Goal: Information Seeking & Learning: Learn about a topic

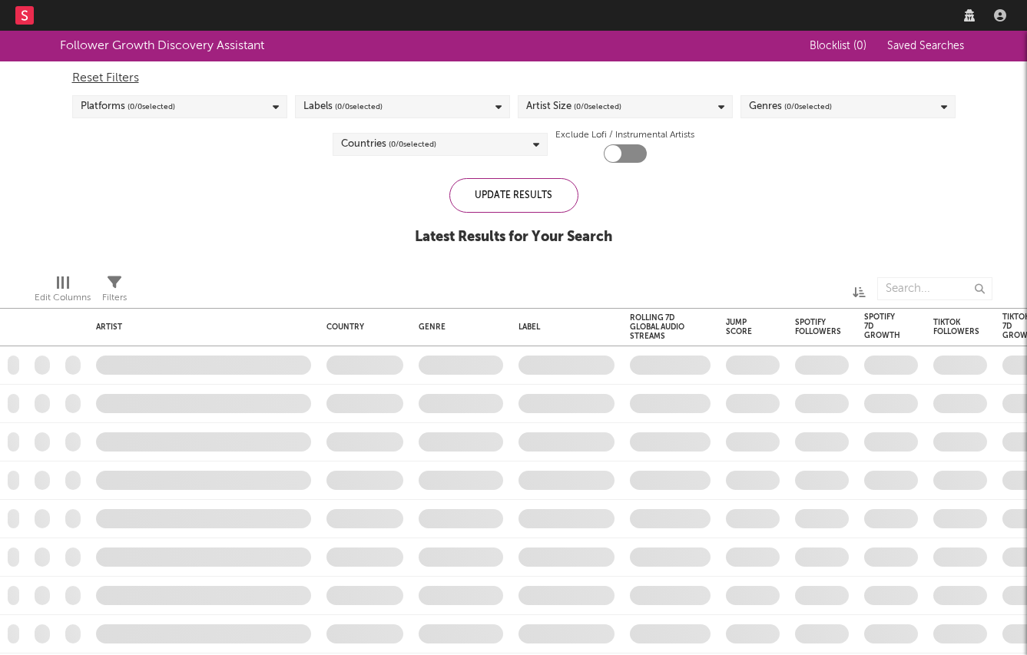
checkbox input "true"
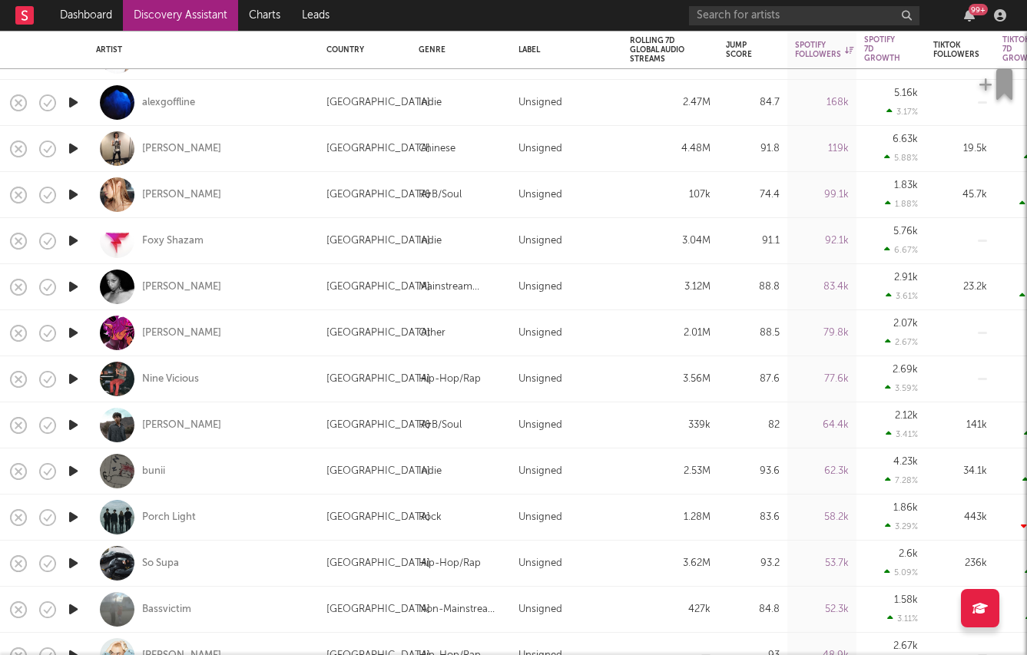
click at [80, 423] on icon "button" at bounding box center [73, 425] width 16 height 19
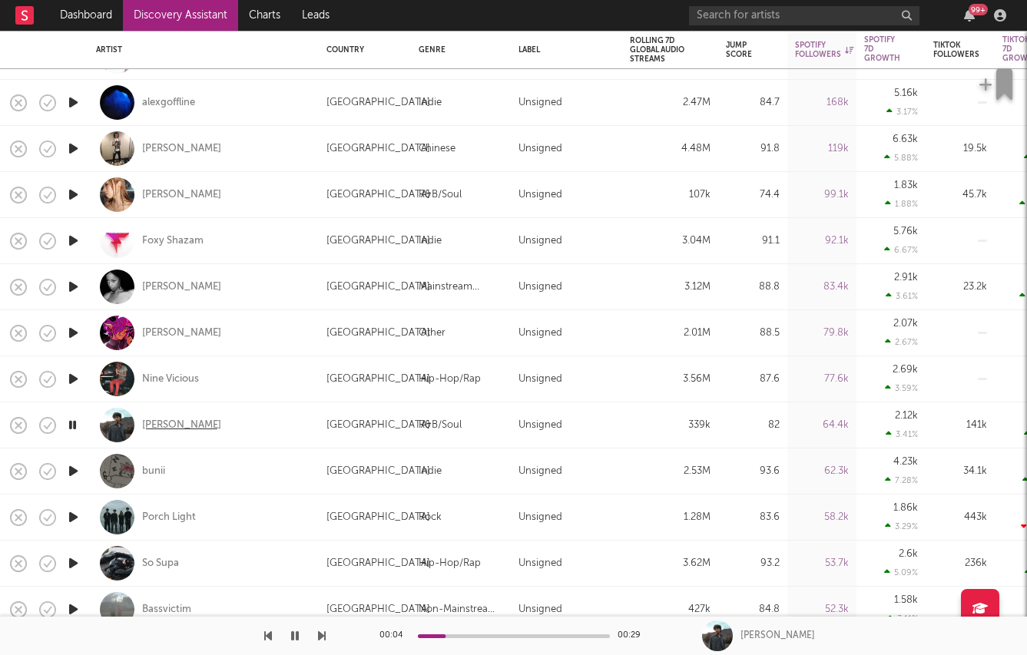
click at [165, 426] on div "Breezee" at bounding box center [181, 426] width 79 height 14
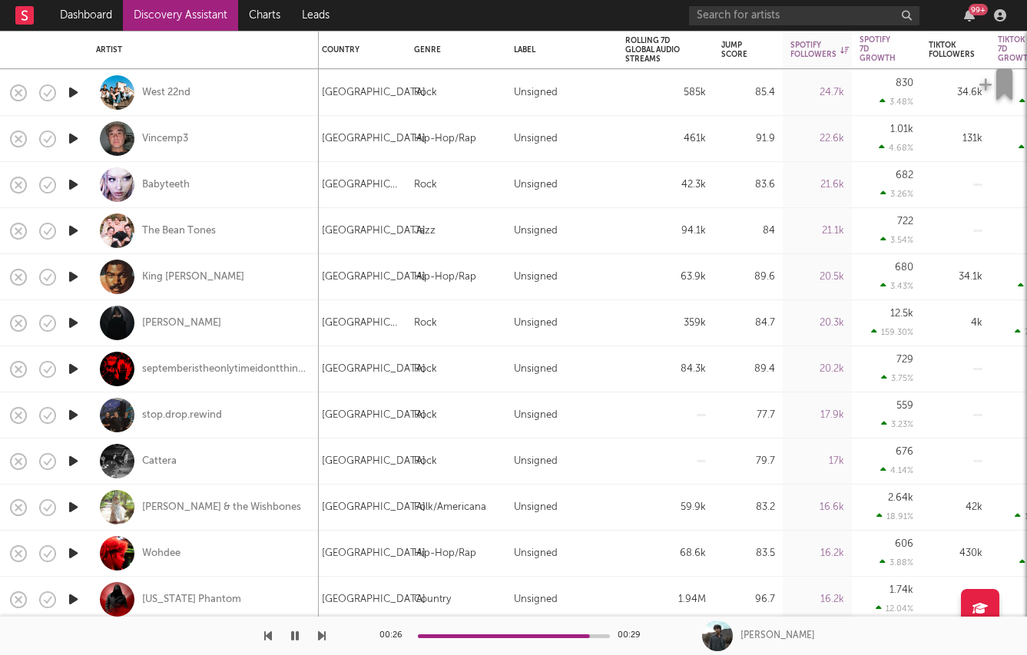
click at [71, 320] on icon "button" at bounding box center [73, 322] width 16 height 19
click at [174, 324] on div "Cenobia" at bounding box center [181, 324] width 79 height 14
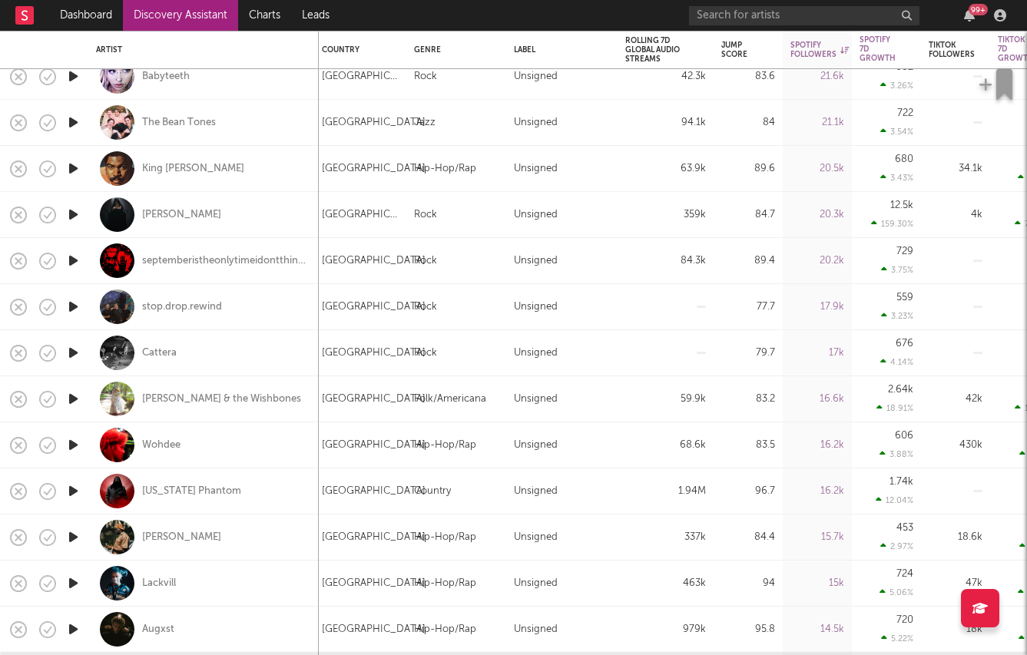
click at [67, 310] on icon "button" at bounding box center [73, 306] width 16 height 19
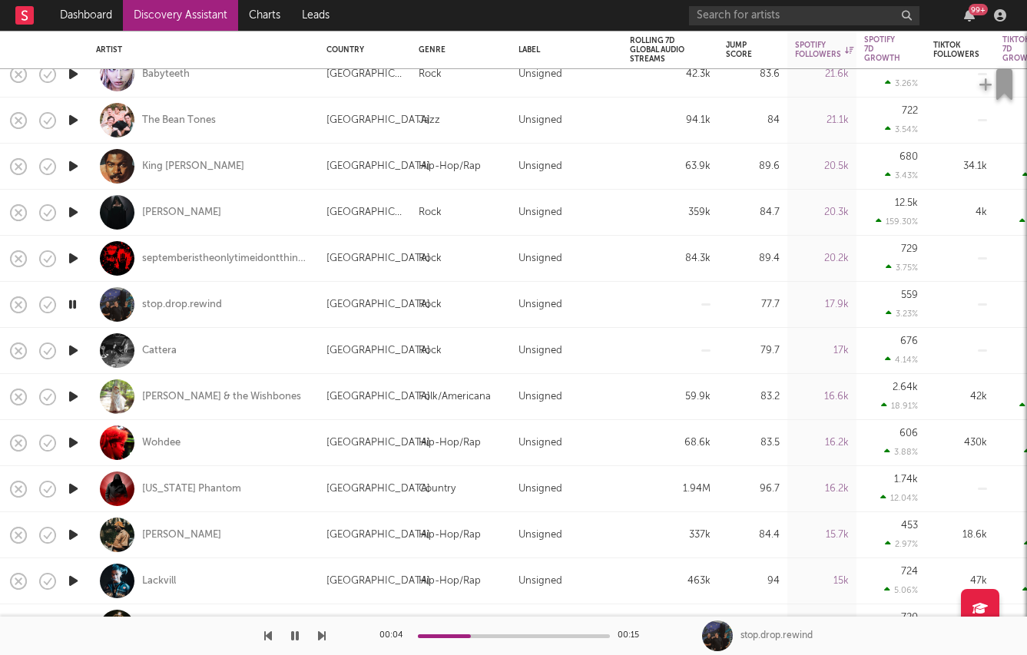
click at [73, 351] on icon "button" at bounding box center [73, 350] width 16 height 19
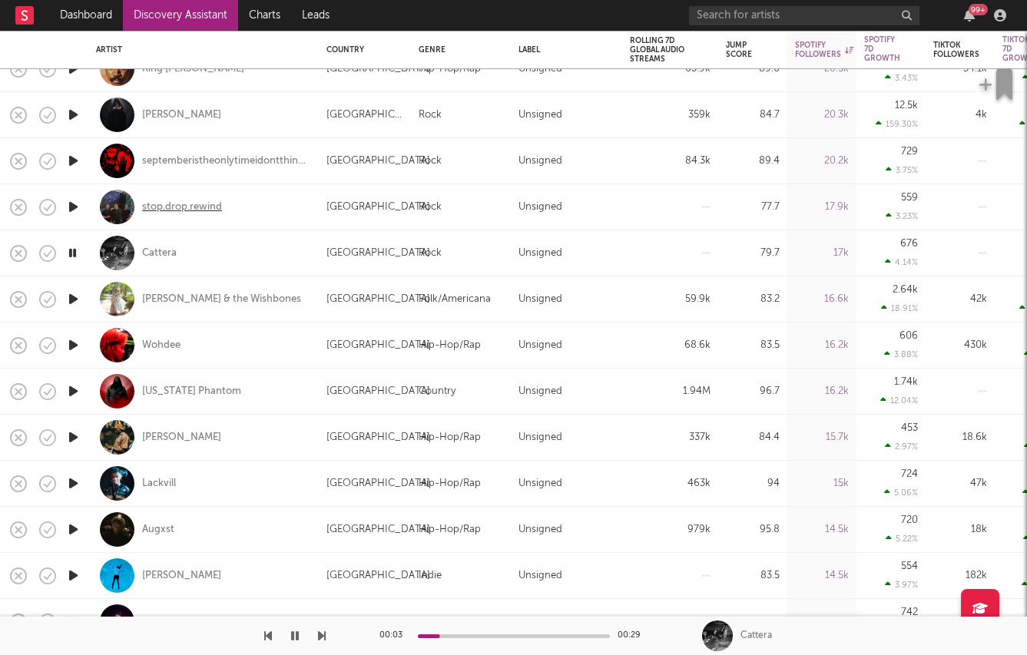
click at [172, 204] on div "stop.drop.rewind" at bounding box center [182, 208] width 80 height 14
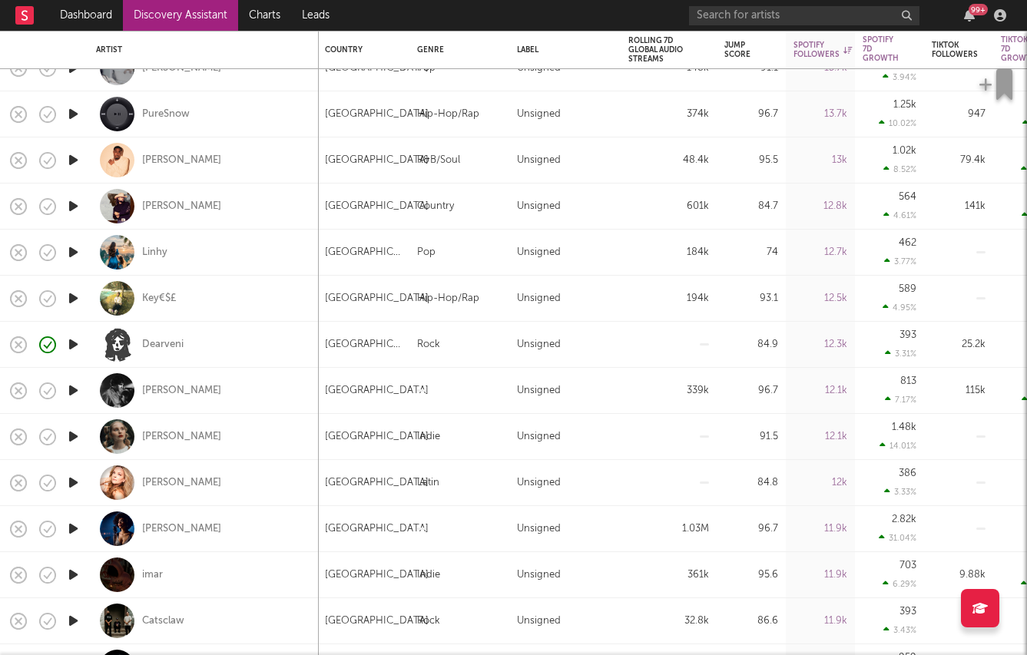
click at [75, 429] on icon "button" at bounding box center [73, 436] width 16 height 19
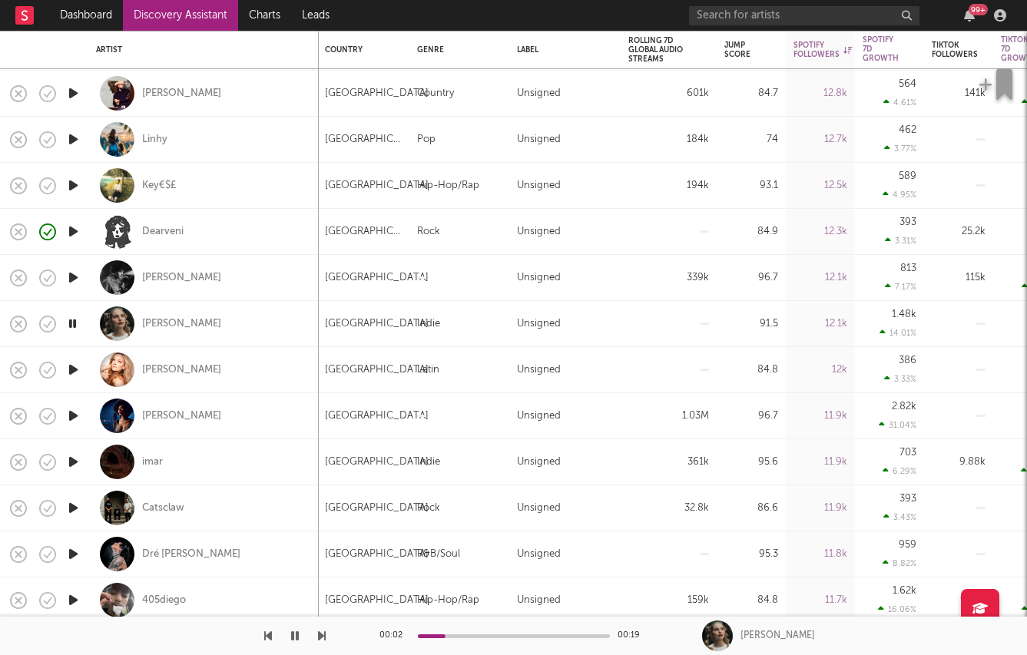
click at [71, 504] on icon "button" at bounding box center [73, 508] width 16 height 19
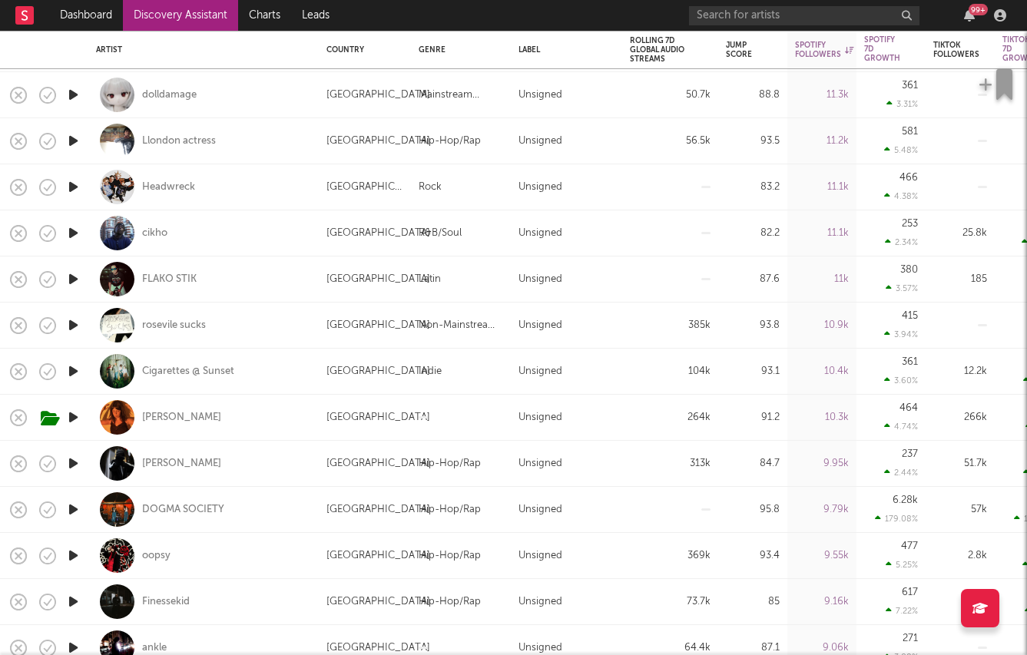
click at [78, 418] on icon "button" at bounding box center [73, 417] width 16 height 19
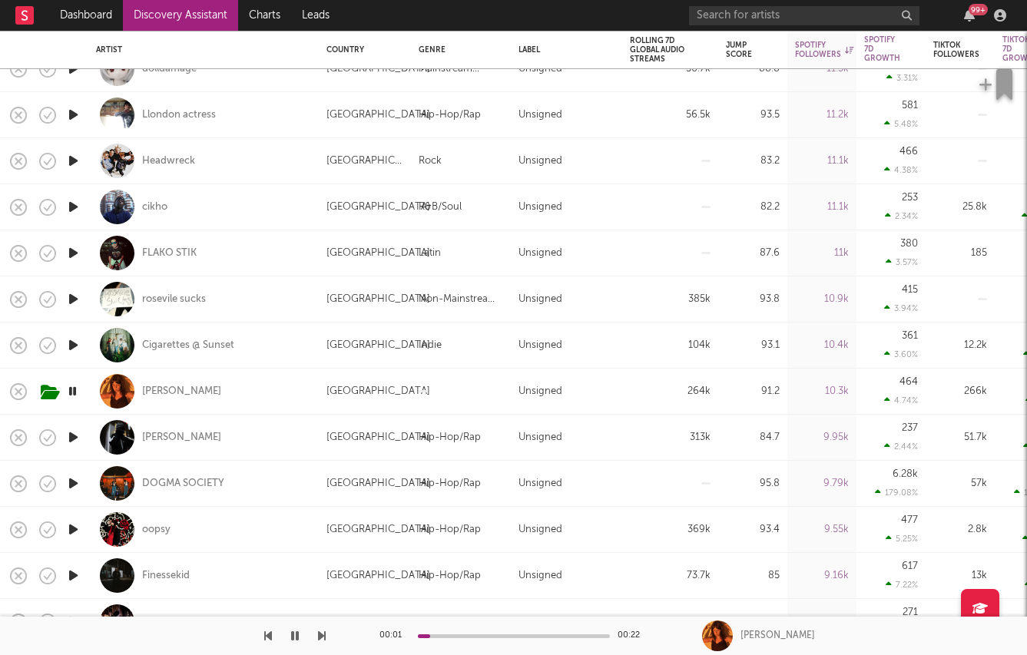
click at [72, 438] on icon "button" at bounding box center [73, 437] width 16 height 19
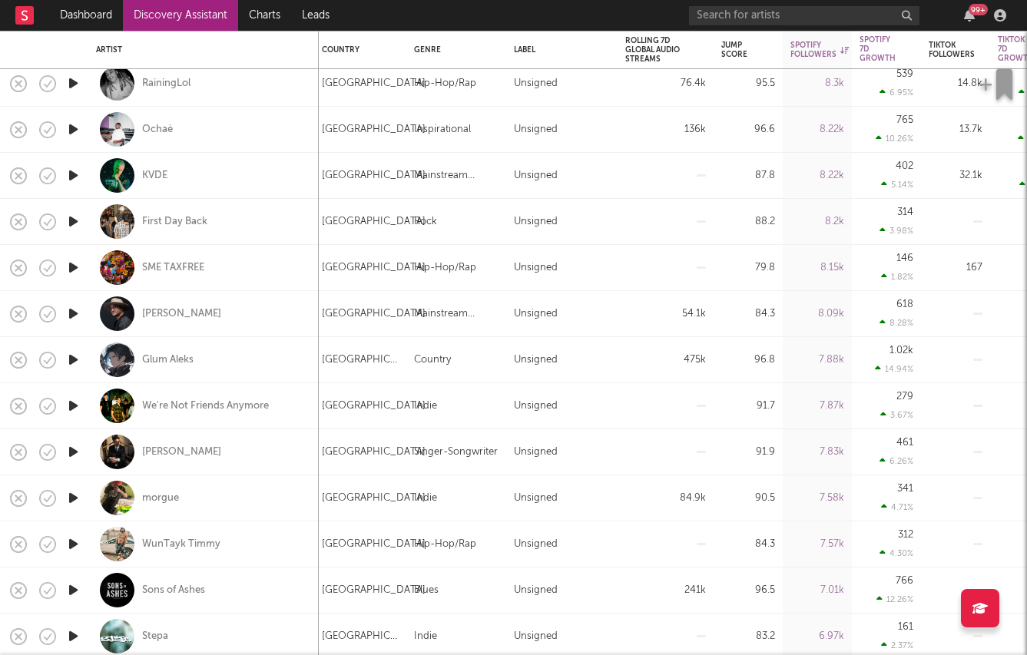
click at [75, 313] on icon "button" at bounding box center [73, 313] width 16 height 19
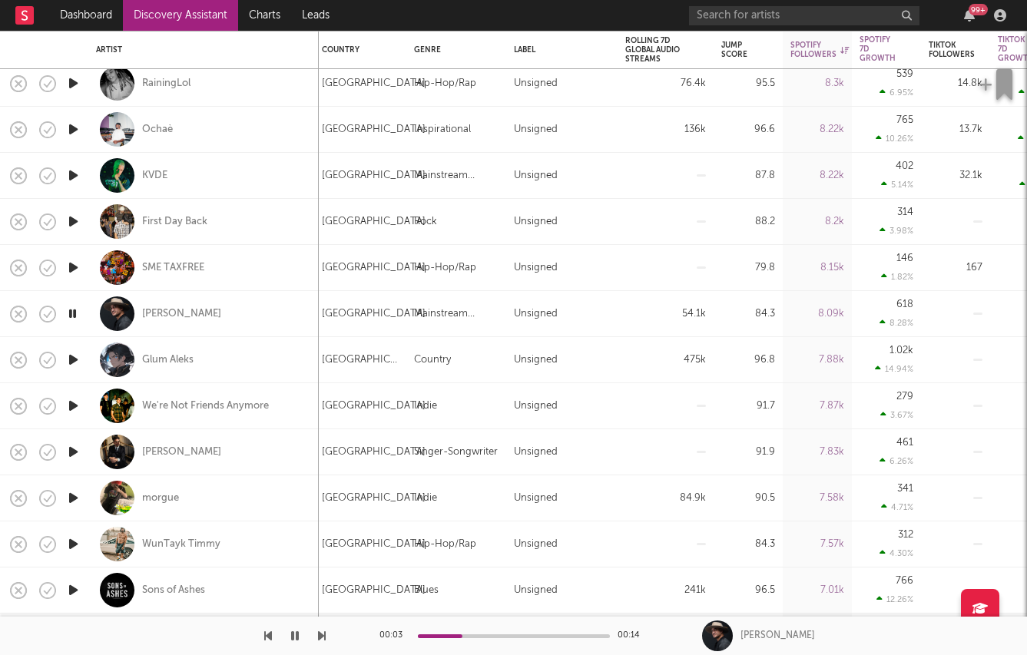
click at [75, 496] on icon "button" at bounding box center [73, 498] width 16 height 19
click at [171, 497] on div "morgue" at bounding box center [160, 499] width 37 height 14
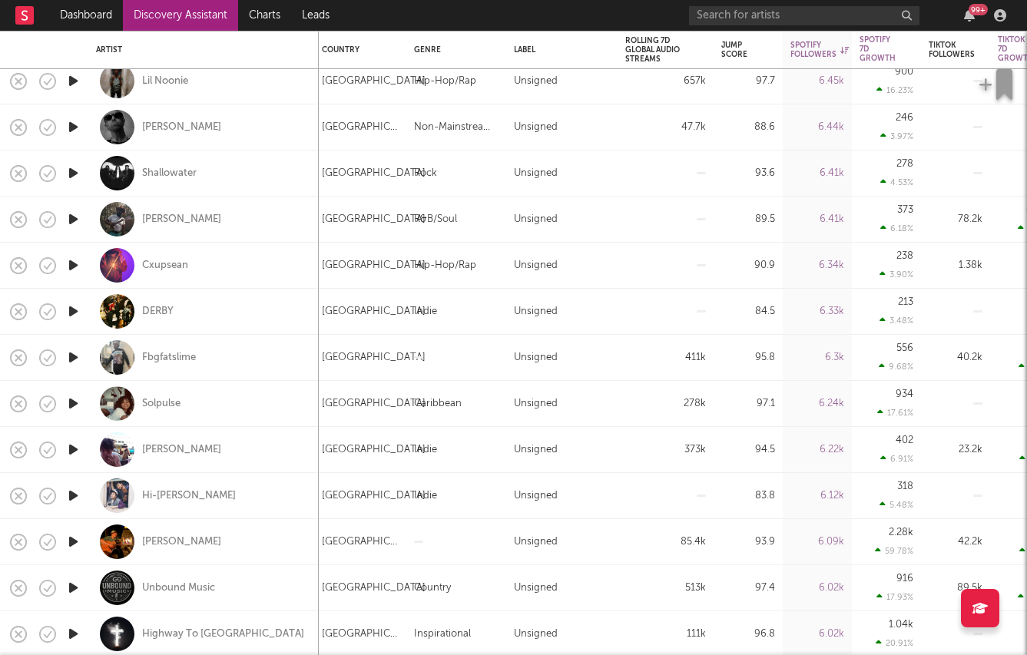
click at [71, 399] on icon "button" at bounding box center [73, 403] width 16 height 19
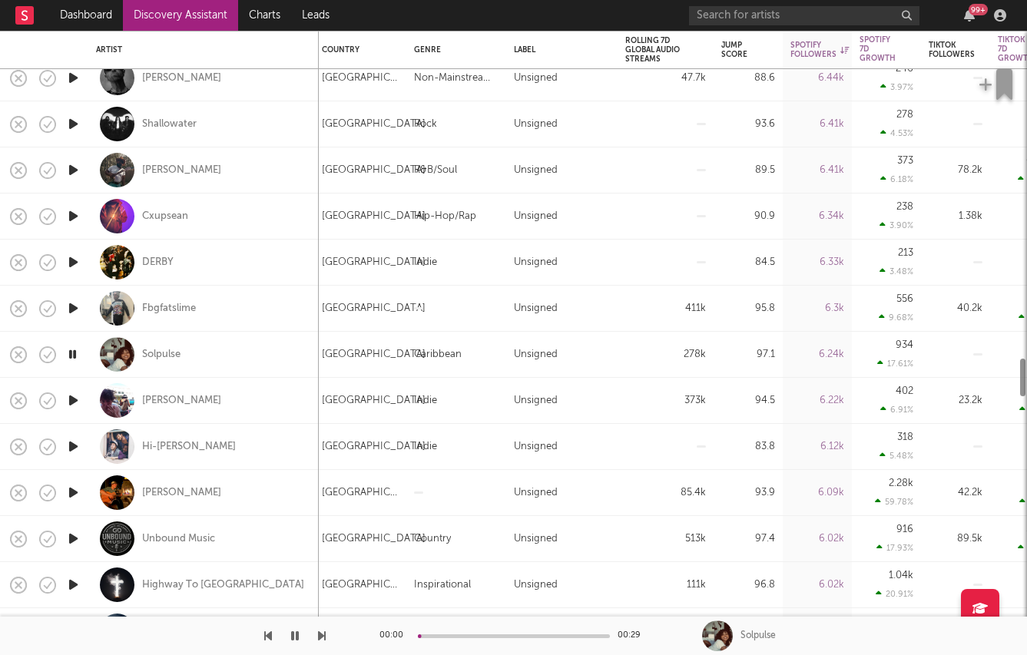
click at [72, 390] on div at bounding box center [73, 401] width 31 height 46
select select "1w"
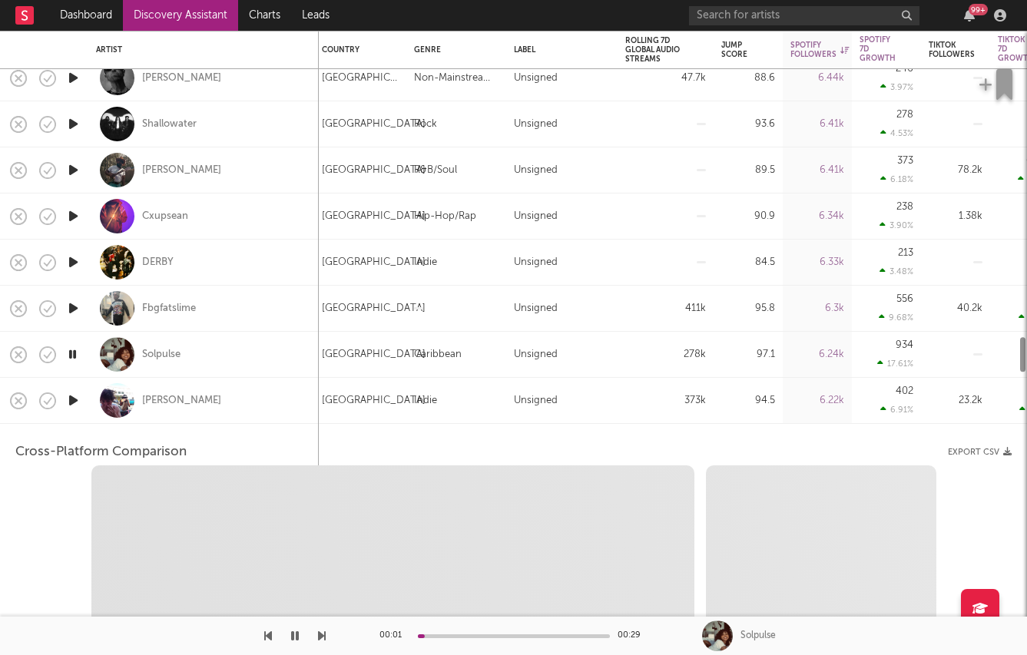
select select "6m"
click at [250, 393] on div "Benny Bellson" at bounding box center [203, 400] width 215 height 45
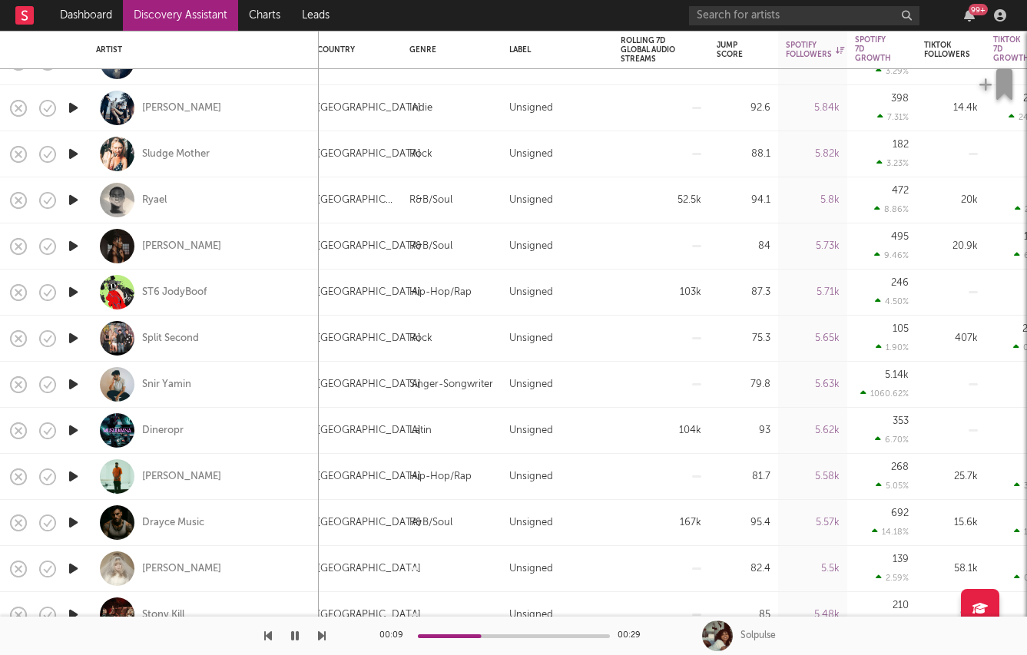
click at [71, 426] on icon "button" at bounding box center [73, 430] width 16 height 19
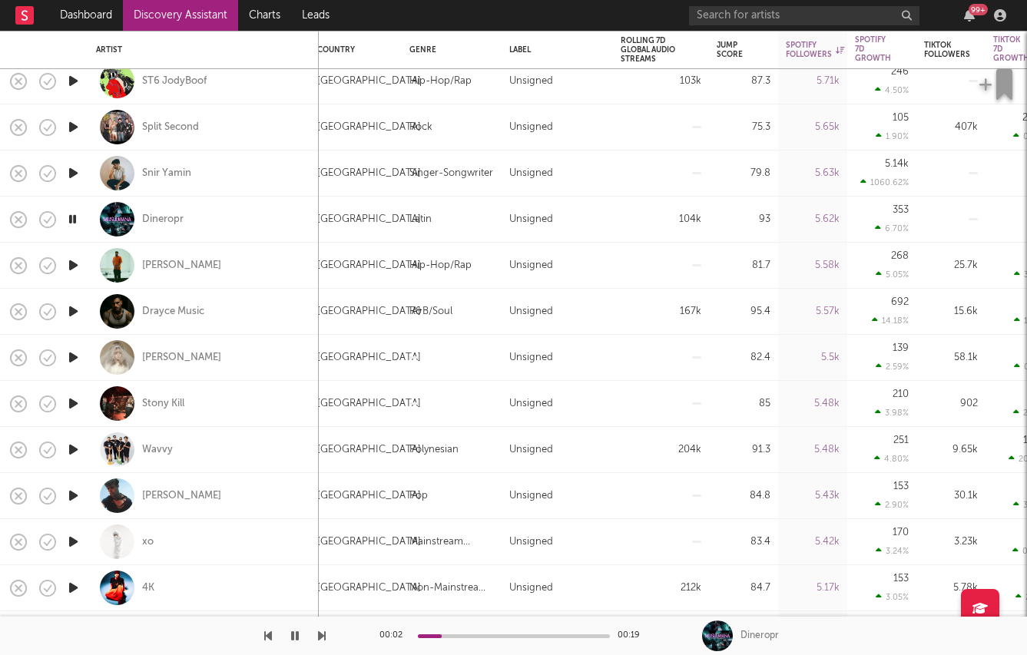
click at [70, 444] on icon "button" at bounding box center [73, 449] width 16 height 19
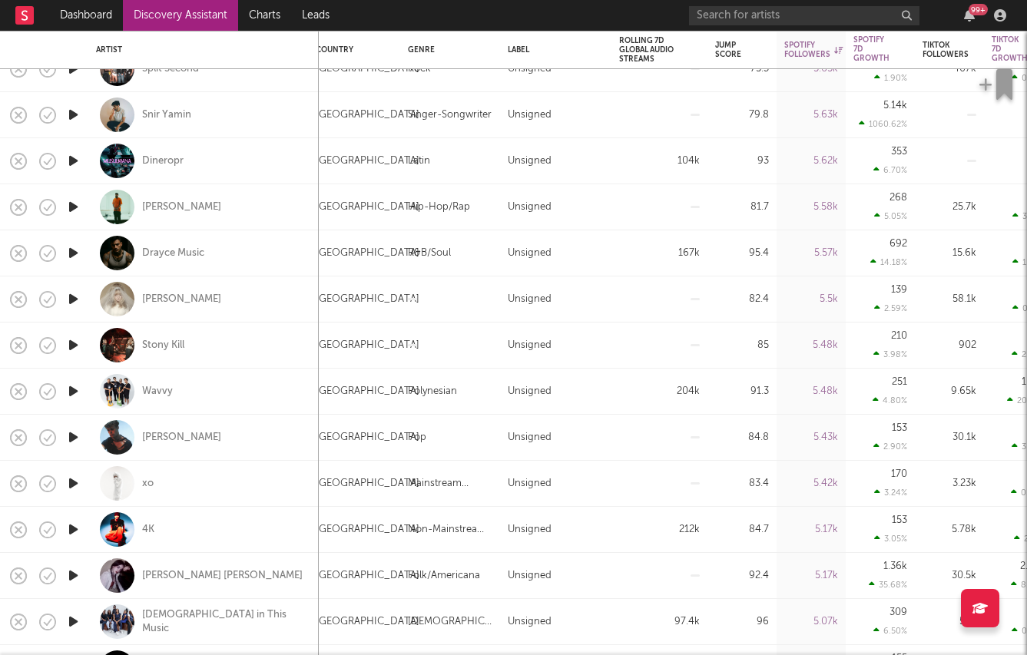
click at [70, 575] on icon "button" at bounding box center [73, 575] width 16 height 19
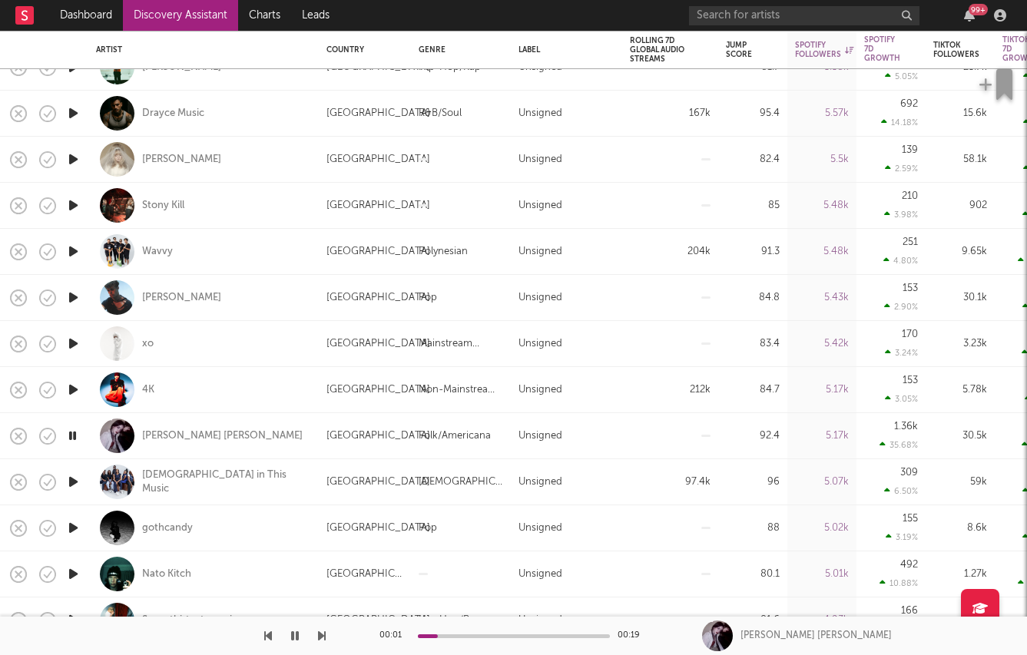
click at [72, 384] on icon "button" at bounding box center [73, 389] width 16 height 19
click at [143, 389] on div "4K" at bounding box center [148, 390] width 12 height 14
click at [143, 390] on div "4K" at bounding box center [148, 390] width 12 height 14
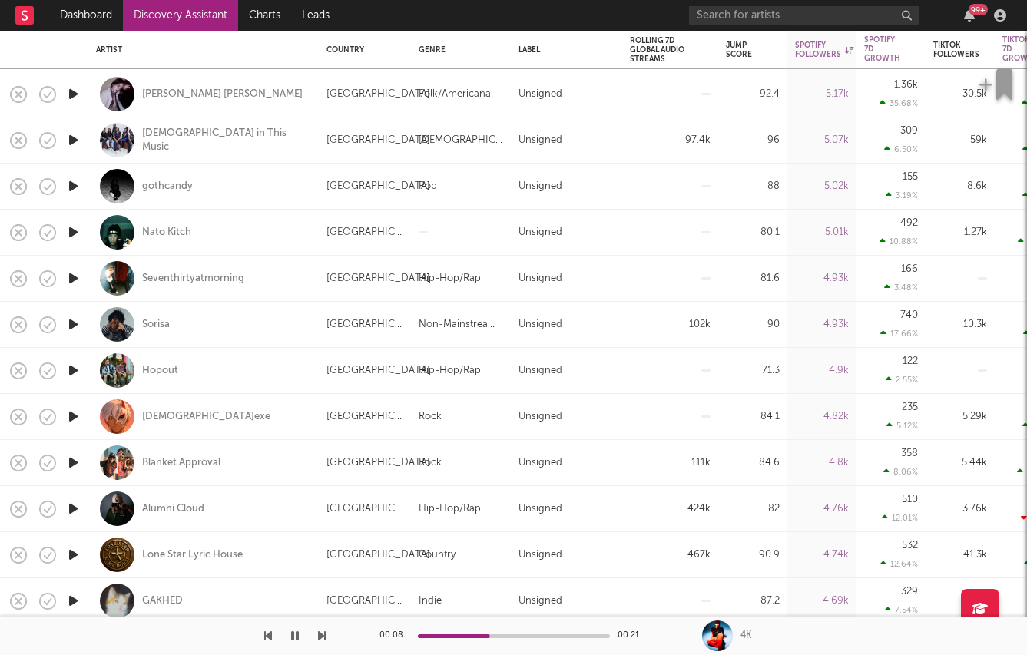
click at [73, 462] on icon "button" at bounding box center [73, 462] width 16 height 19
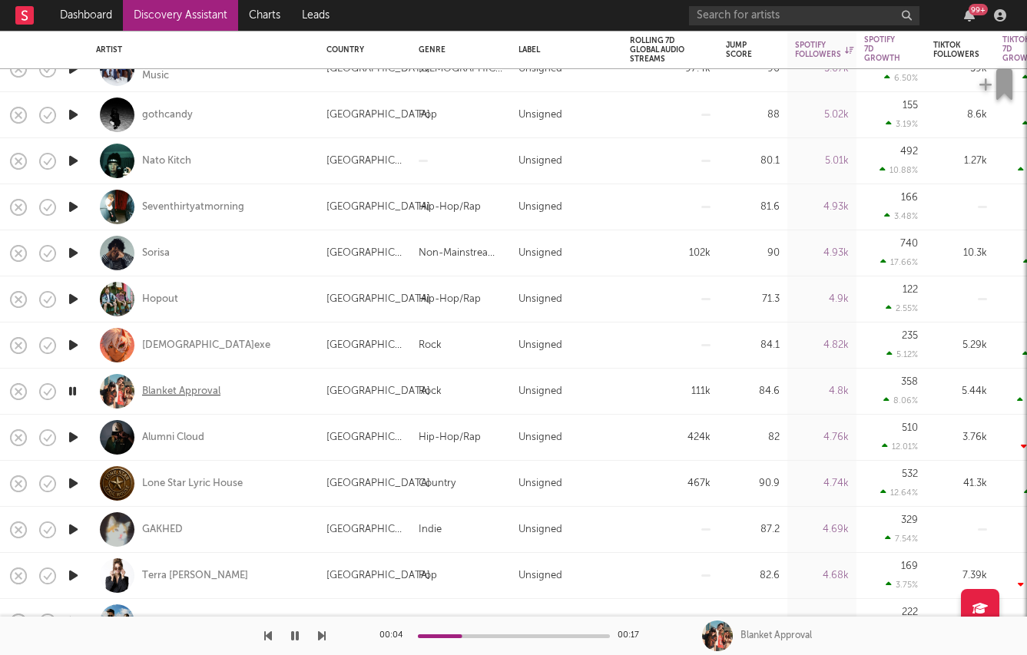
click at [191, 395] on div "Blanket Approval" at bounding box center [181, 392] width 78 height 14
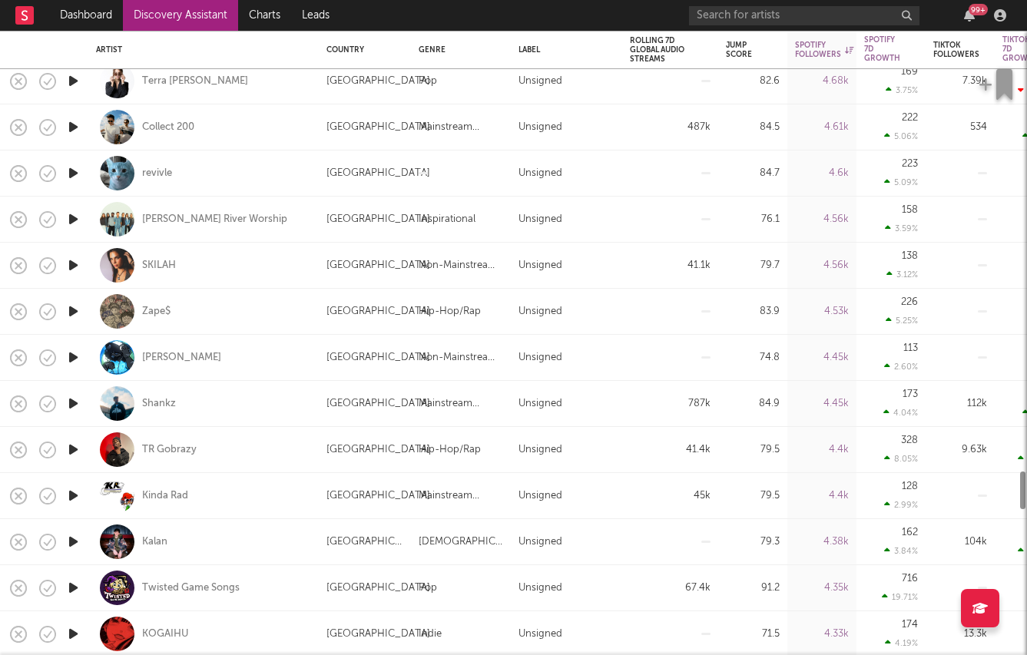
click at [70, 499] on icon "button" at bounding box center [73, 495] width 16 height 19
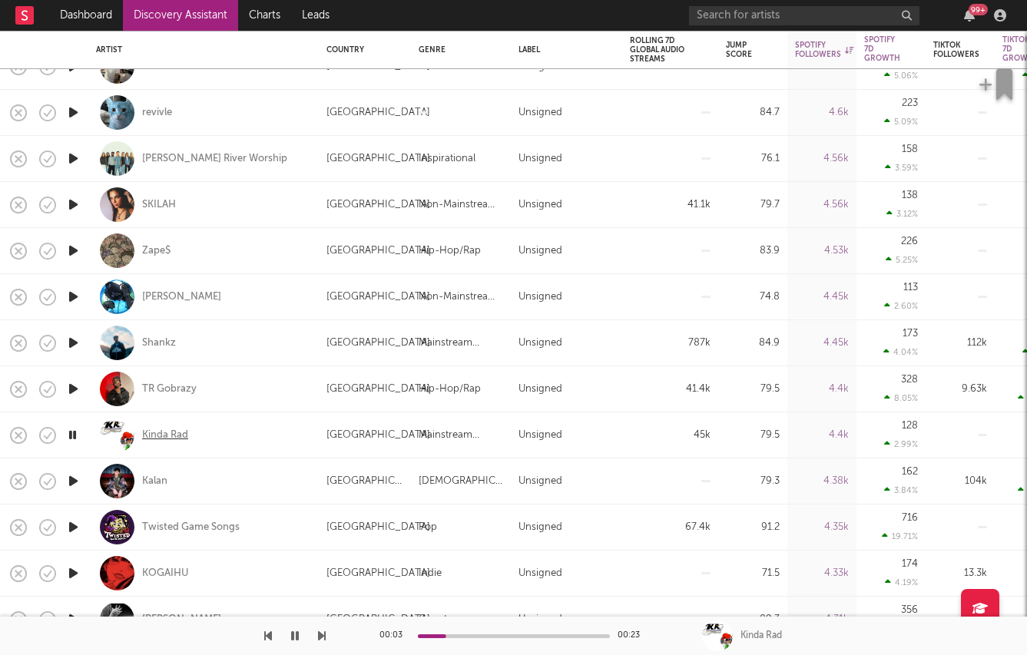
click at [164, 439] on div "Kinda Rad" at bounding box center [165, 436] width 46 height 14
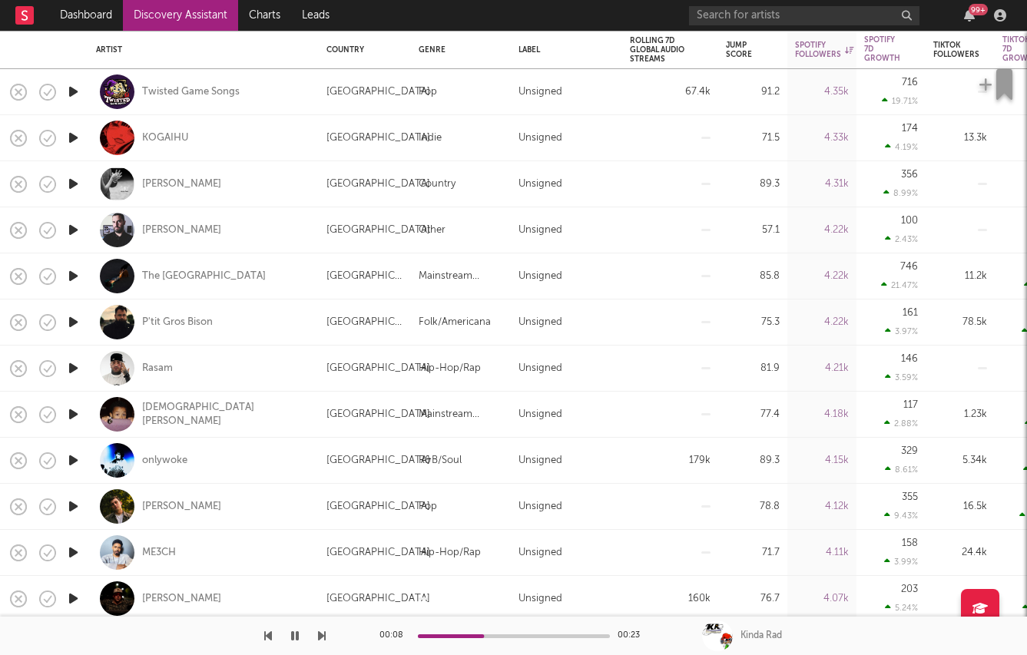
click at [74, 407] on icon "button" at bounding box center [73, 414] width 16 height 19
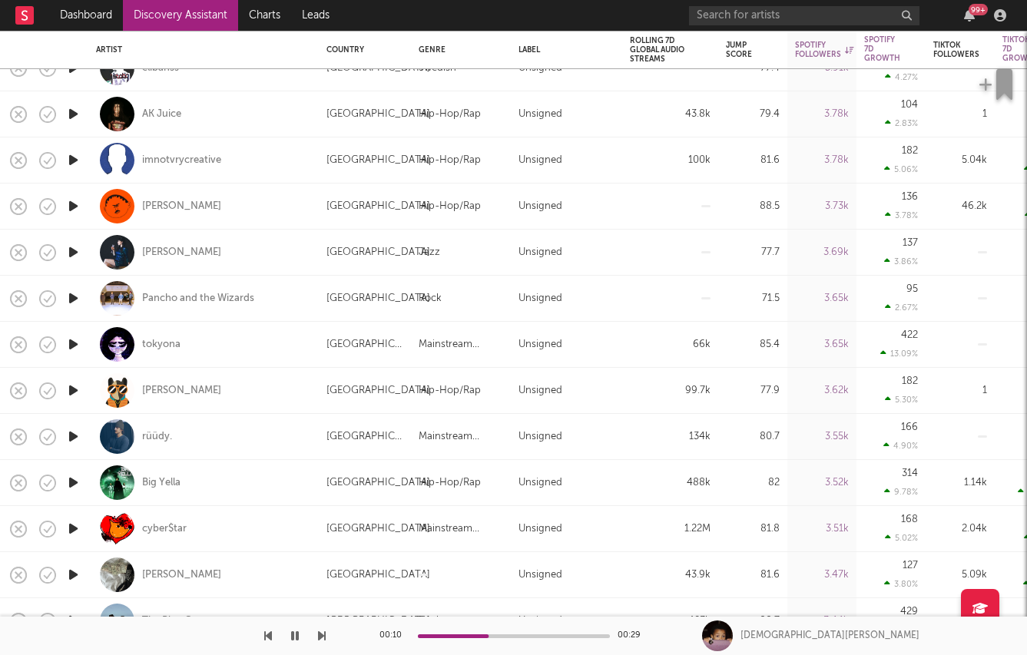
click at [80, 482] on icon "button" at bounding box center [73, 482] width 16 height 19
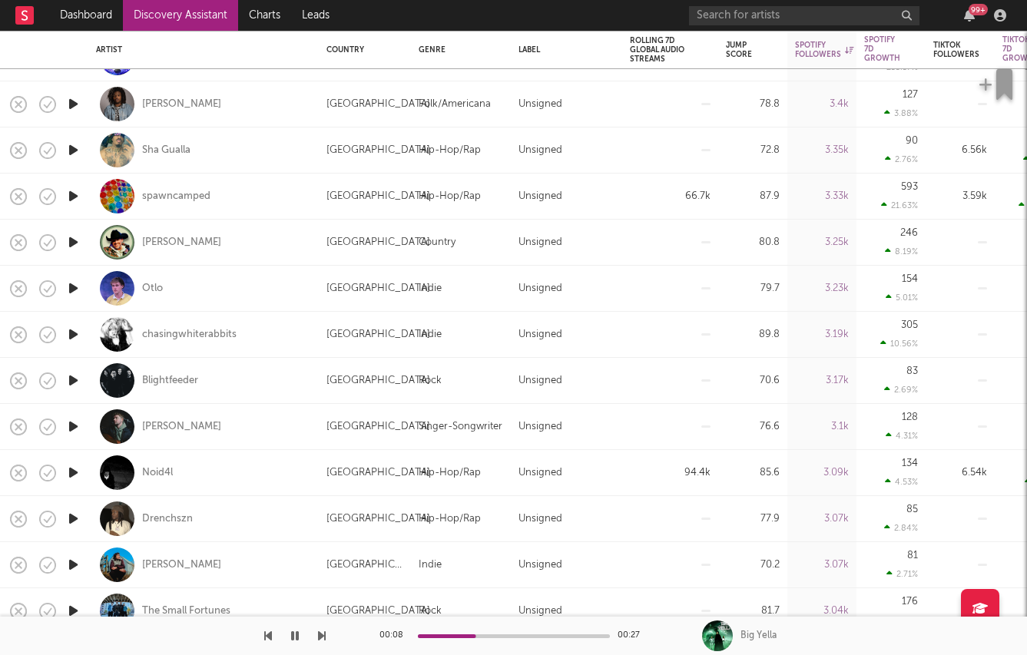
click at [70, 330] on icon "button" at bounding box center [73, 334] width 16 height 19
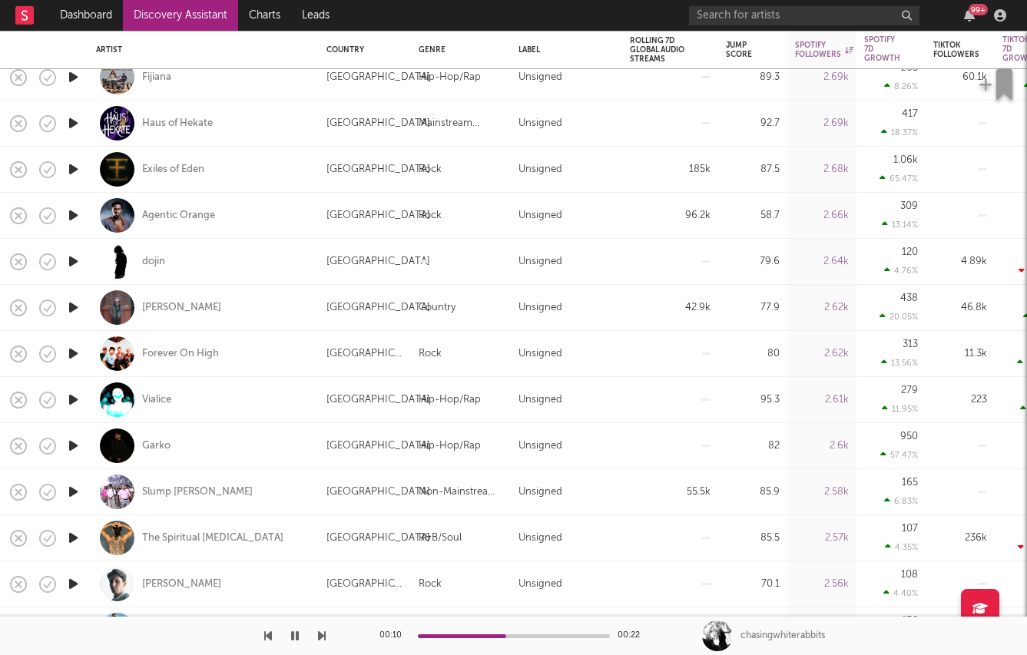
click at [69, 355] on icon "button" at bounding box center [73, 353] width 16 height 19
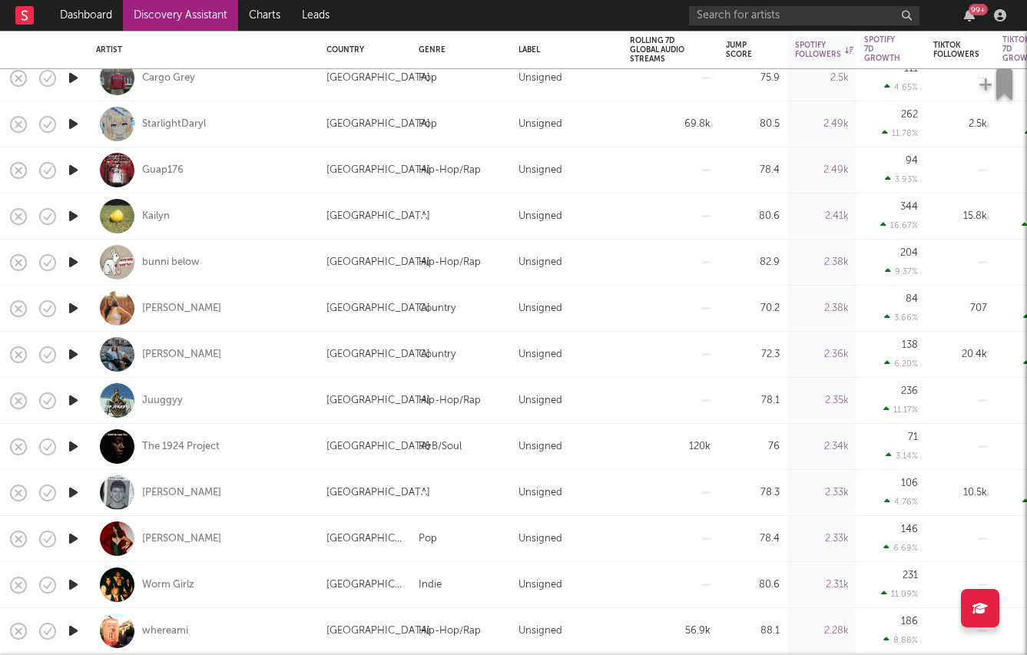
click at [69, 493] on icon "button" at bounding box center [73, 492] width 16 height 19
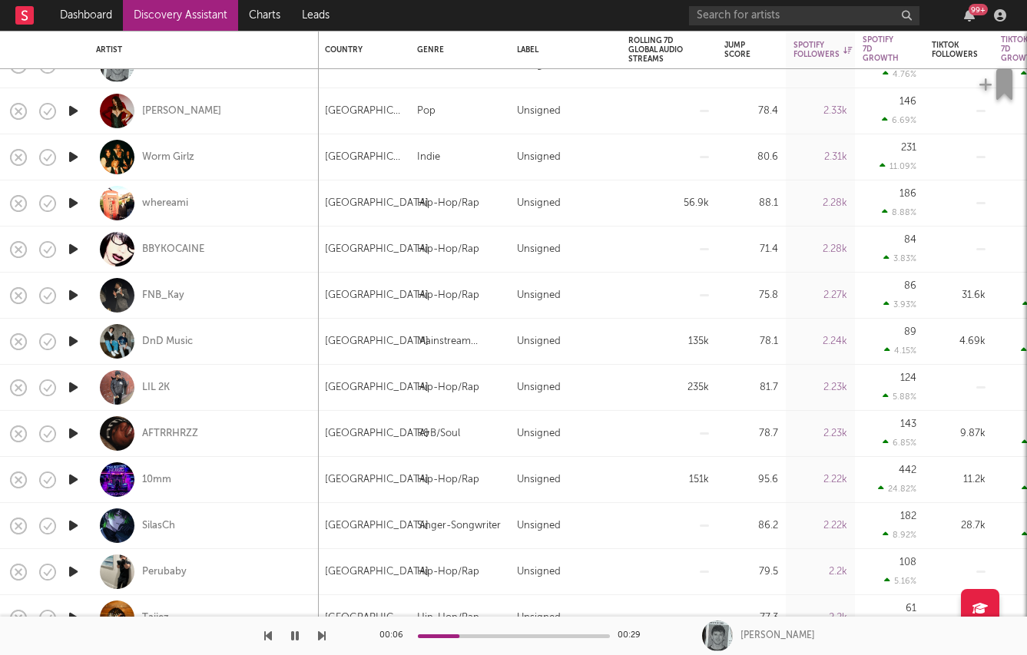
drag, startPoint x: 73, startPoint y: 341, endPoint x: 155, endPoint y: 352, distance: 82.9
click at [71, 342] on icon "button" at bounding box center [73, 341] width 16 height 19
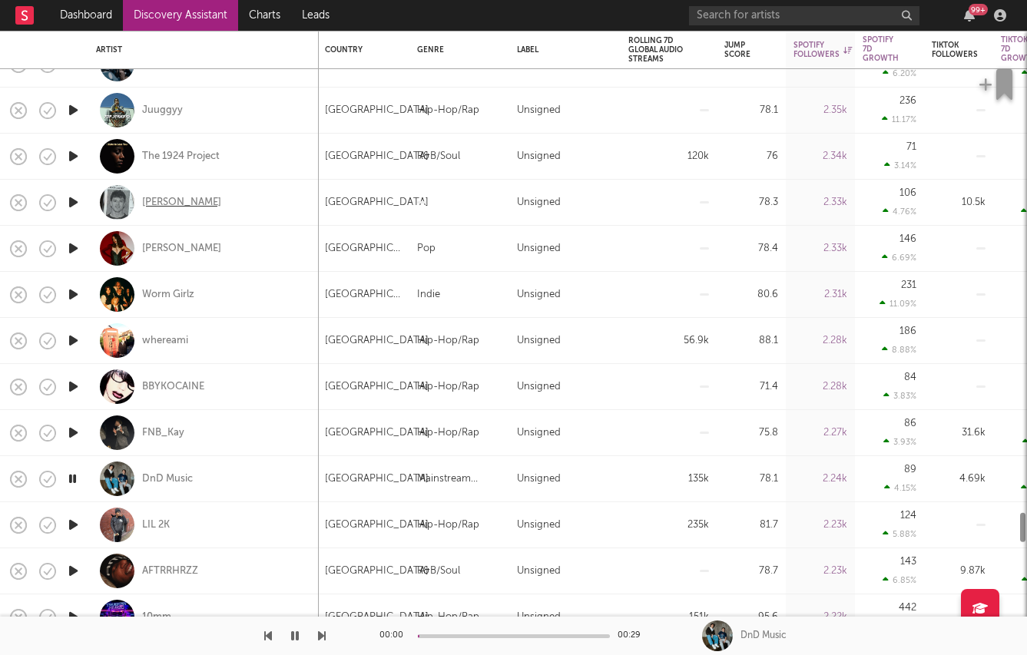
click at [166, 204] on div "RYLAND" at bounding box center [181, 203] width 79 height 14
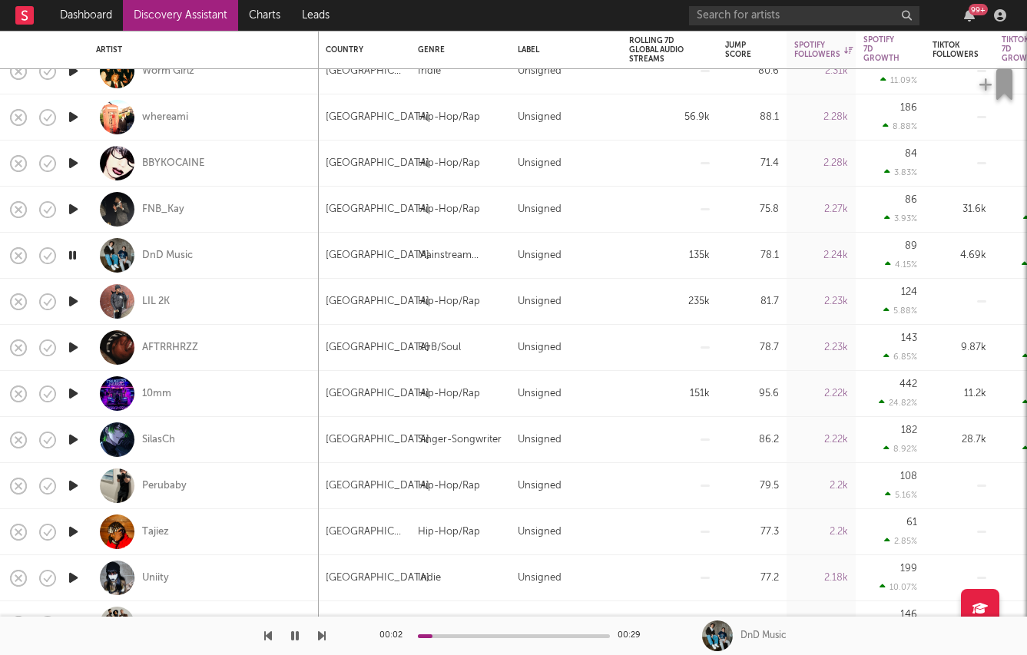
click at [77, 298] on icon "button" at bounding box center [73, 301] width 16 height 19
click at [70, 386] on icon "button" at bounding box center [73, 393] width 16 height 19
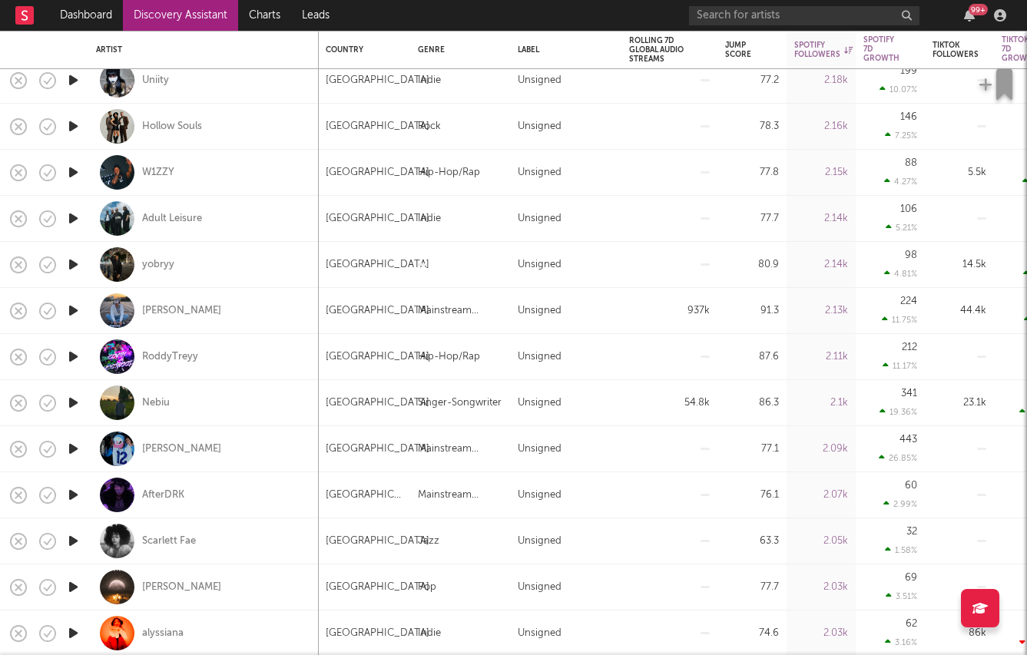
click at [68, 306] on icon "button" at bounding box center [73, 310] width 16 height 19
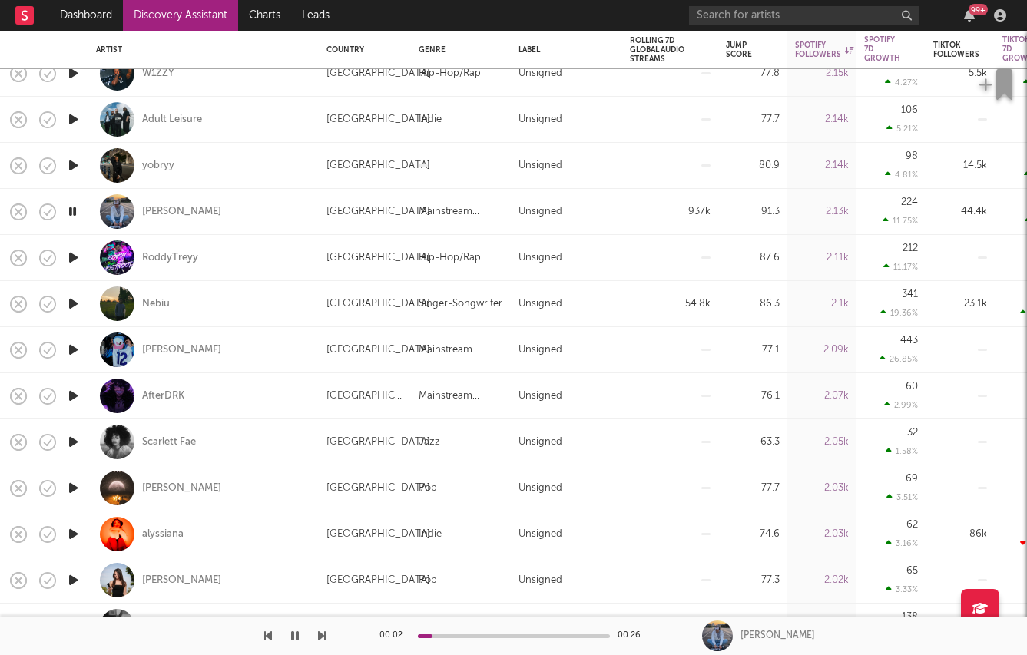
click at [78, 307] on icon "button" at bounding box center [73, 303] width 16 height 19
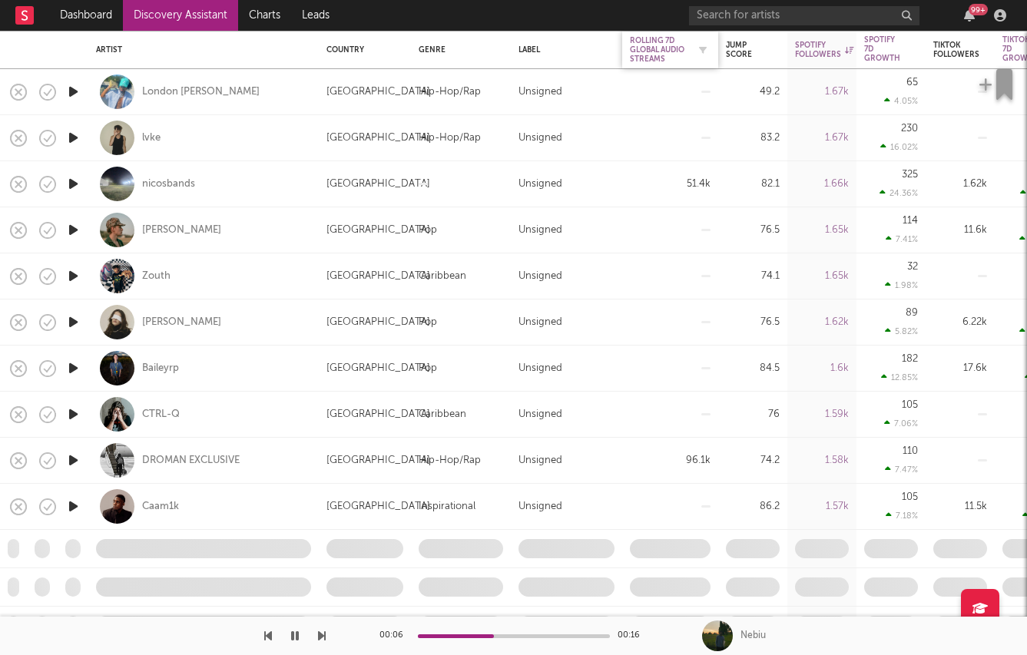
click at [661, 52] on div "Rolling 7D Global Audio Streams" at bounding box center [659, 50] width 58 height 28
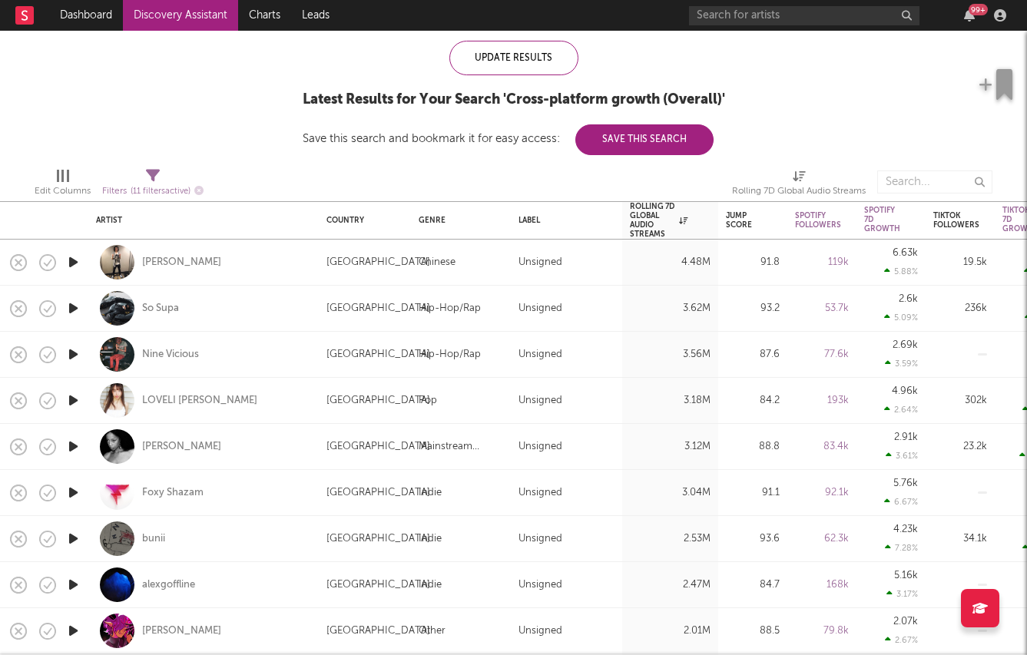
click at [68, 303] on icon "button" at bounding box center [73, 308] width 16 height 19
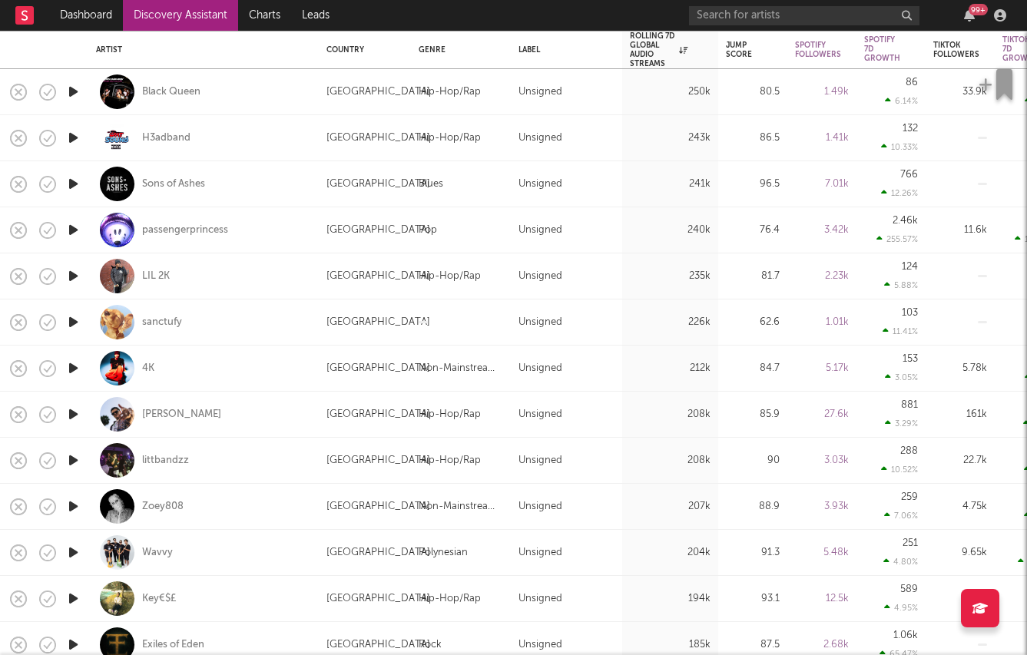
click at [78, 327] on icon "button" at bounding box center [73, 322] width 16 height 19
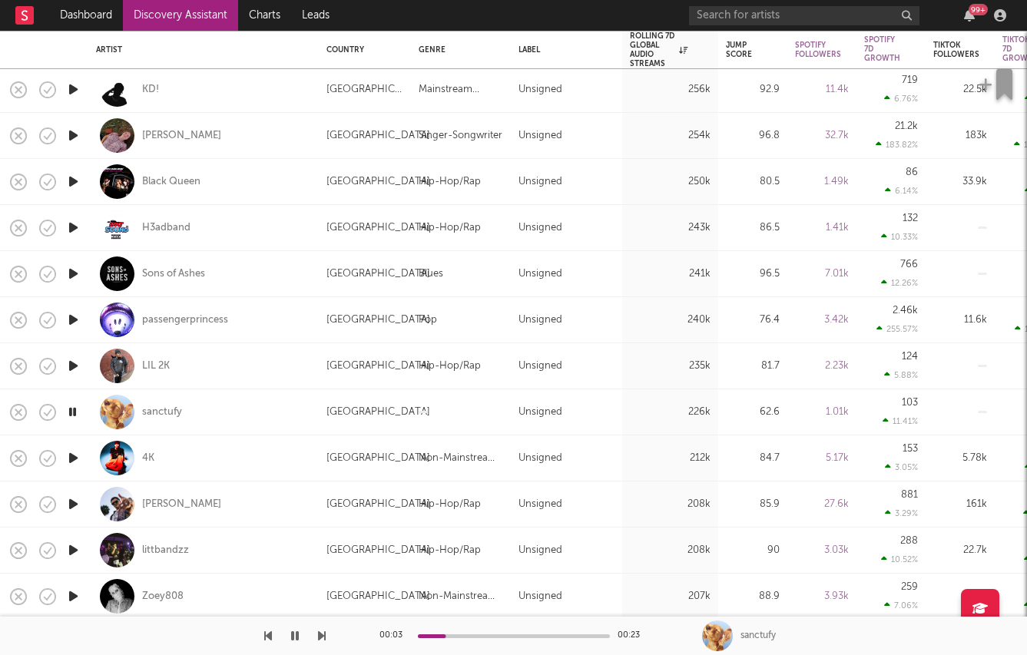
click at [71, 140] on icon "button" at bounding box center [73, 135] width 16 height 19
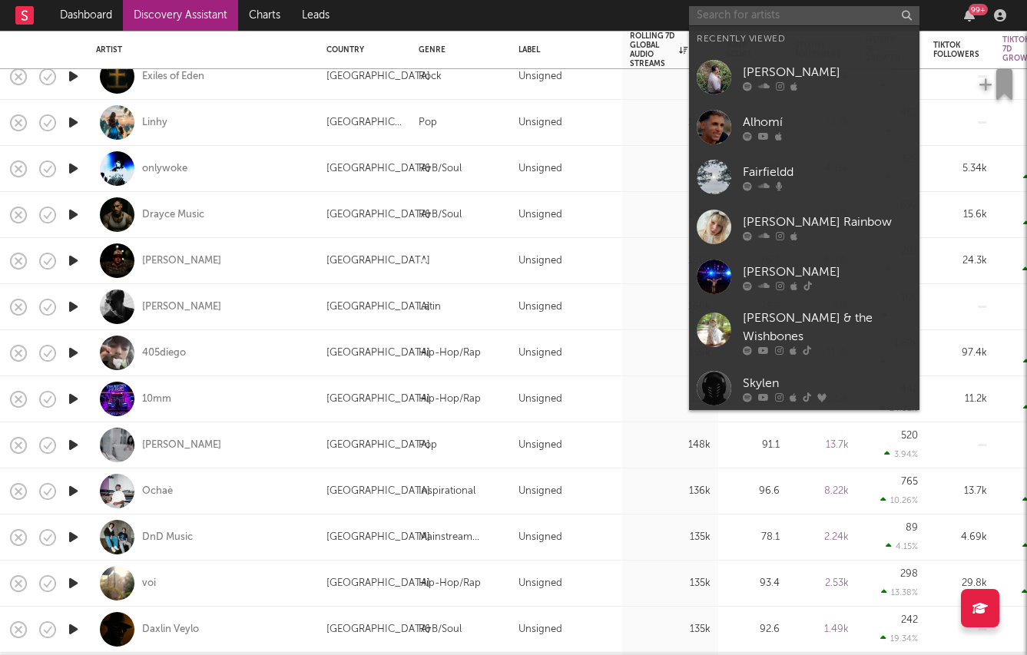
click at [741, 12] on input "text" at bounding box center [804, 15] width 230 height 19
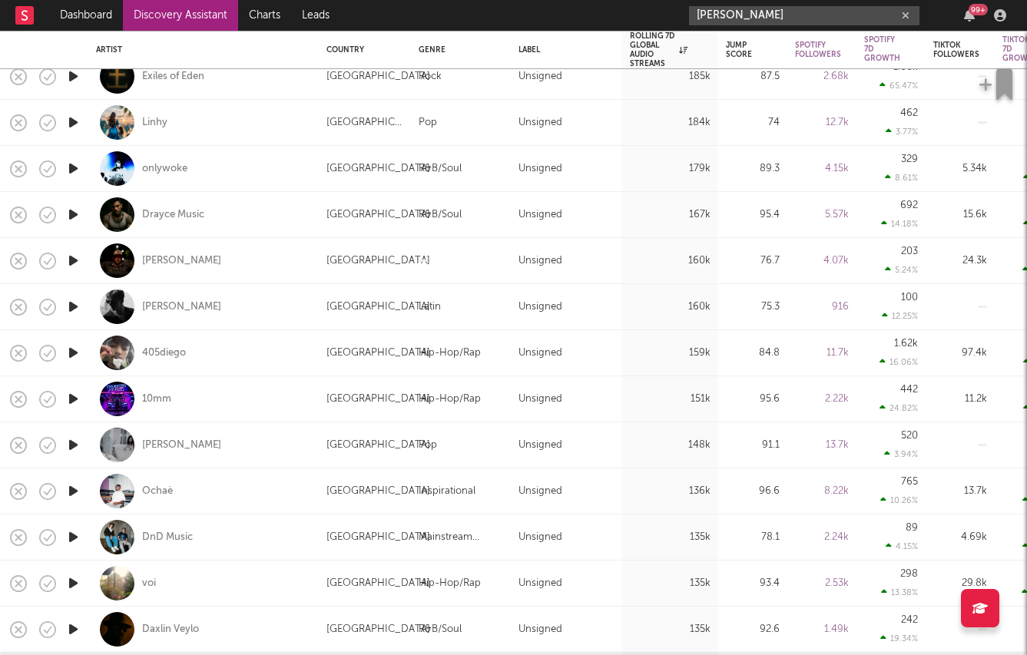
click at [759, 9] on input "theo haber" at bounding box center [804, 15] width 230 height 19
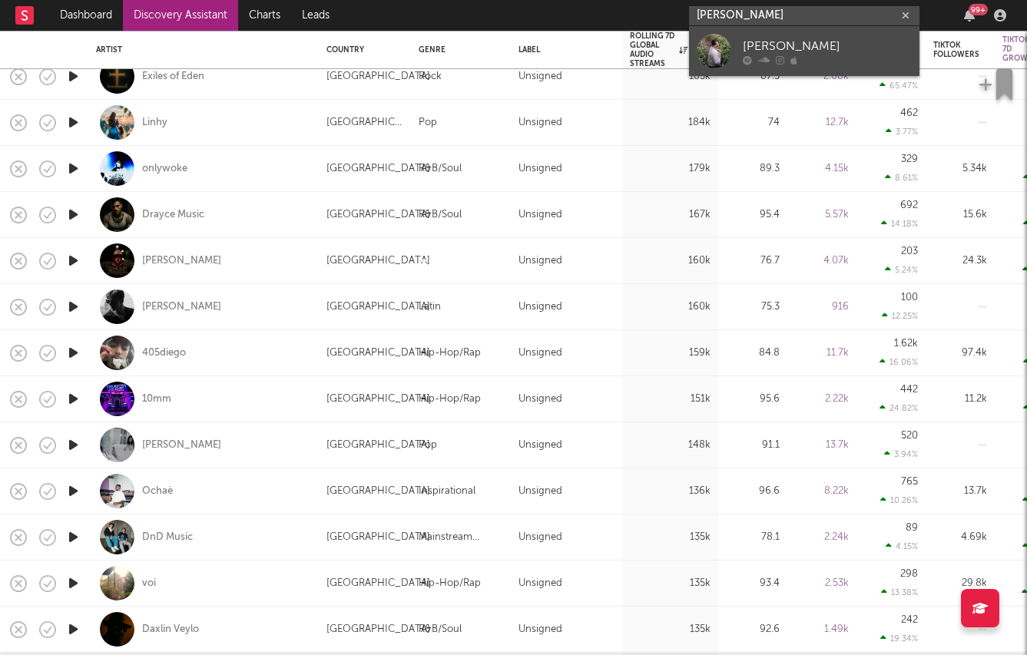
type input "theo haber"
click at [748, 39] on div "[PERSON_NAME]" at bounding box center [827, 46] width 169 height 18
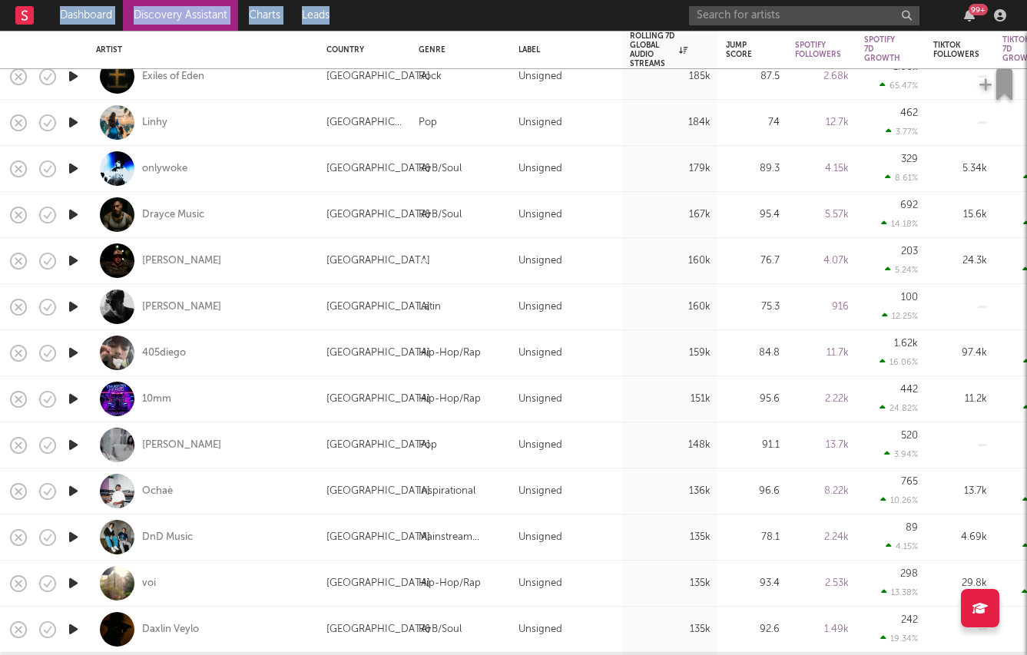
click at [721, 0] on html "Dashboard Discovery Assistant Charts Leads 99 + Notifications Settings Mark all…" at bounding box center [513, 327] width 1027 height 655
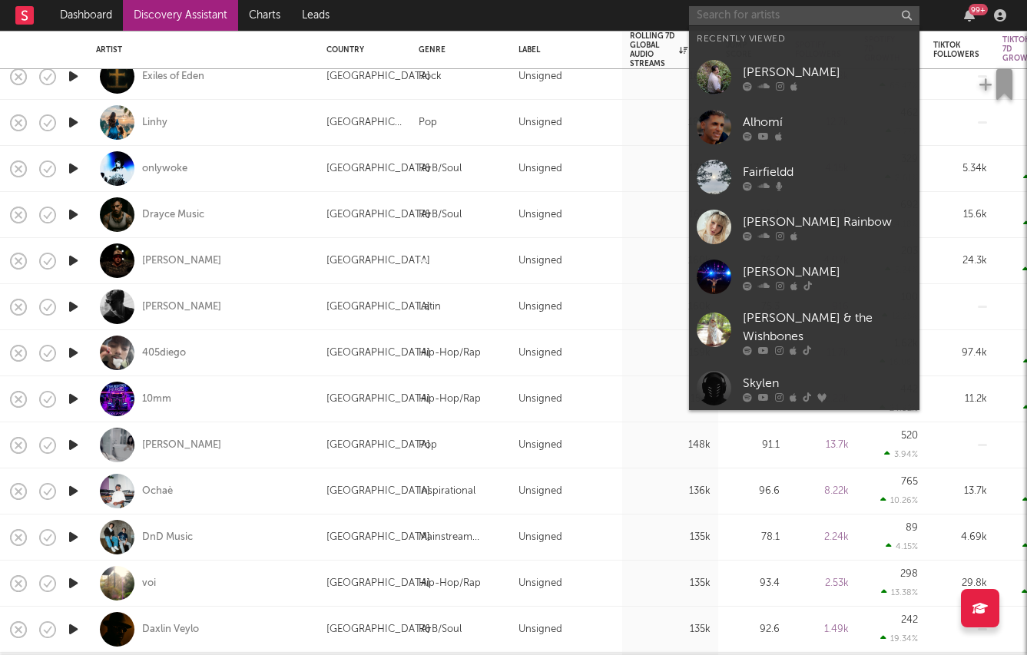
click at [734, 24] on input "text" at bounding box center [804, 15] width 230 height 19
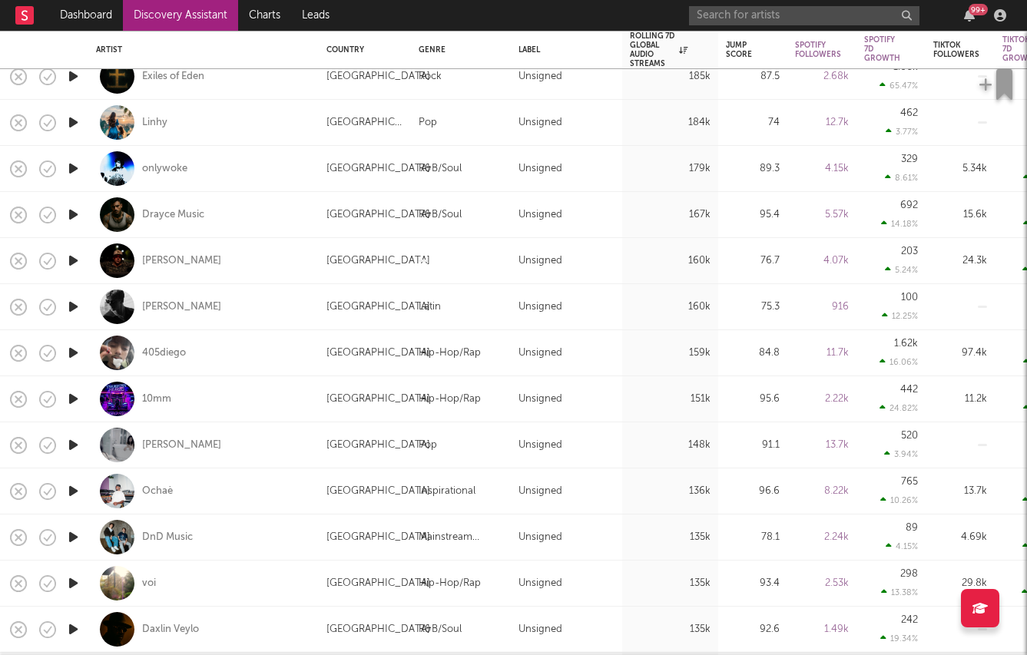
click at [530, 11] on nav "Dashboard Discovery Assistant Charts Leads 99 +" at bounding box center [513, 15] width 1027 height 31
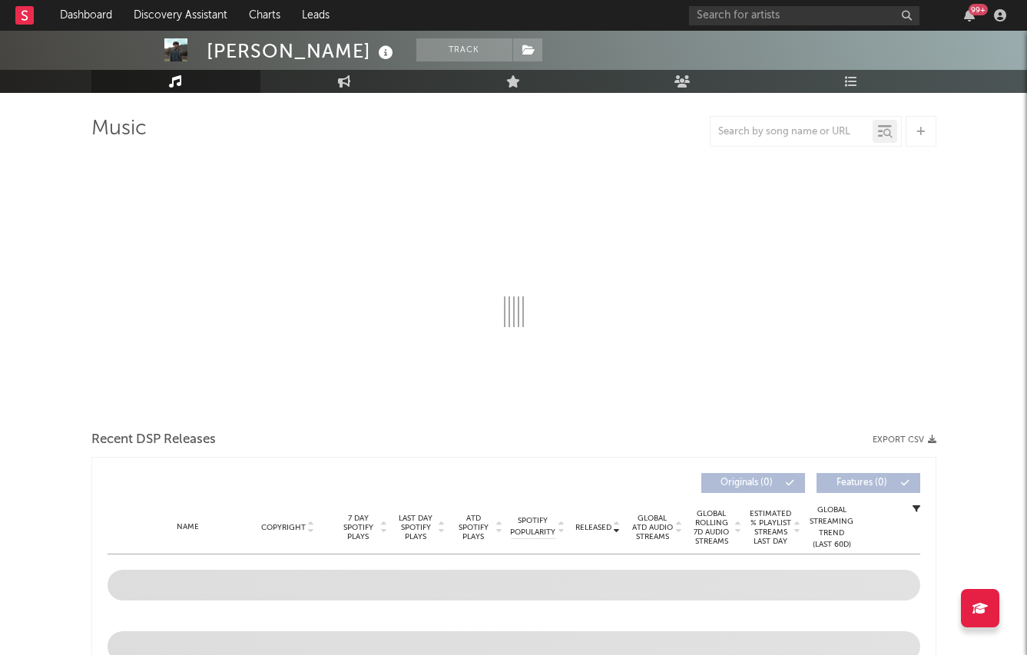
scroll to position [501, 0]
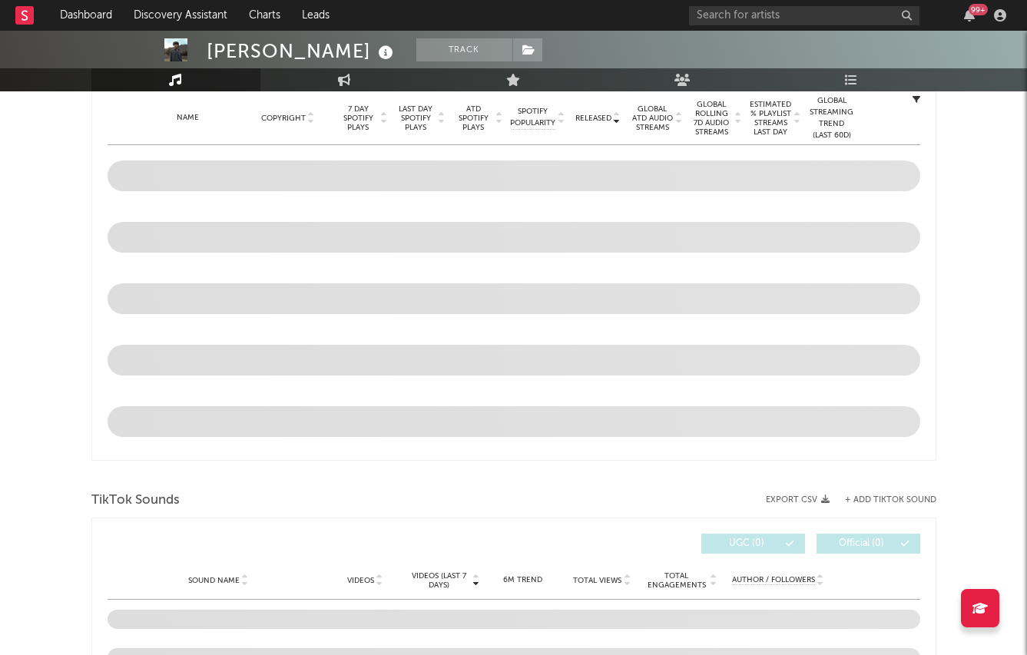
select select "6m"
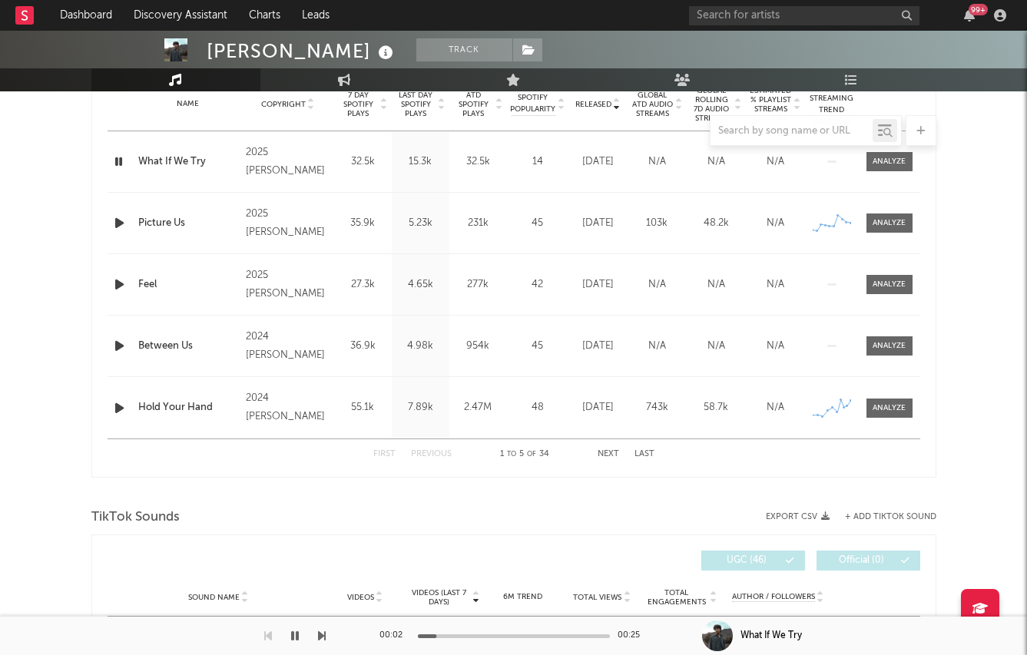
scroll to position [0, 0]
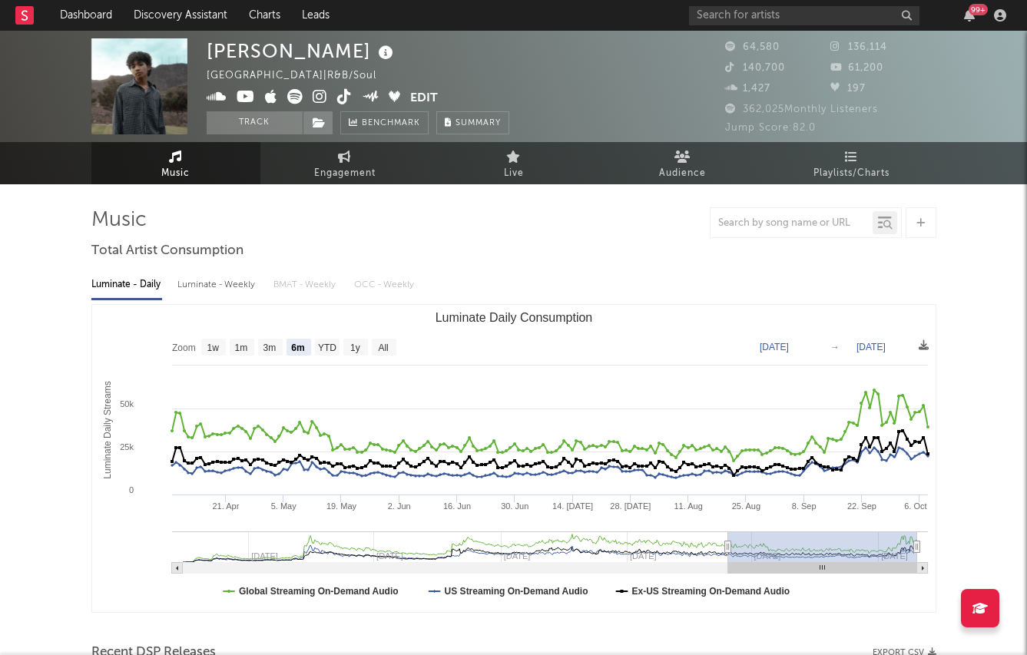
click at [313, 98] on icon at bounding box center [320, 96] width 15 height 15
click at [244, 102] on icon at bounding box center [246, 96] width 18 height 15
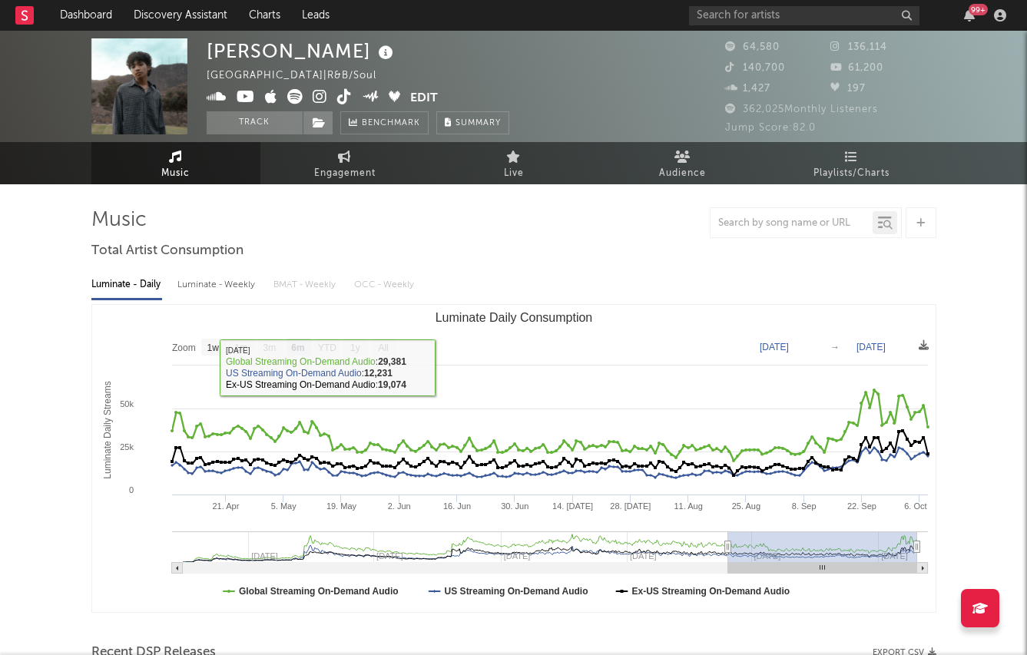
click at [204, 272] on div "Luminate - Weekly" at bounding box center [217, 285] width 81 height 26
select select "6m"
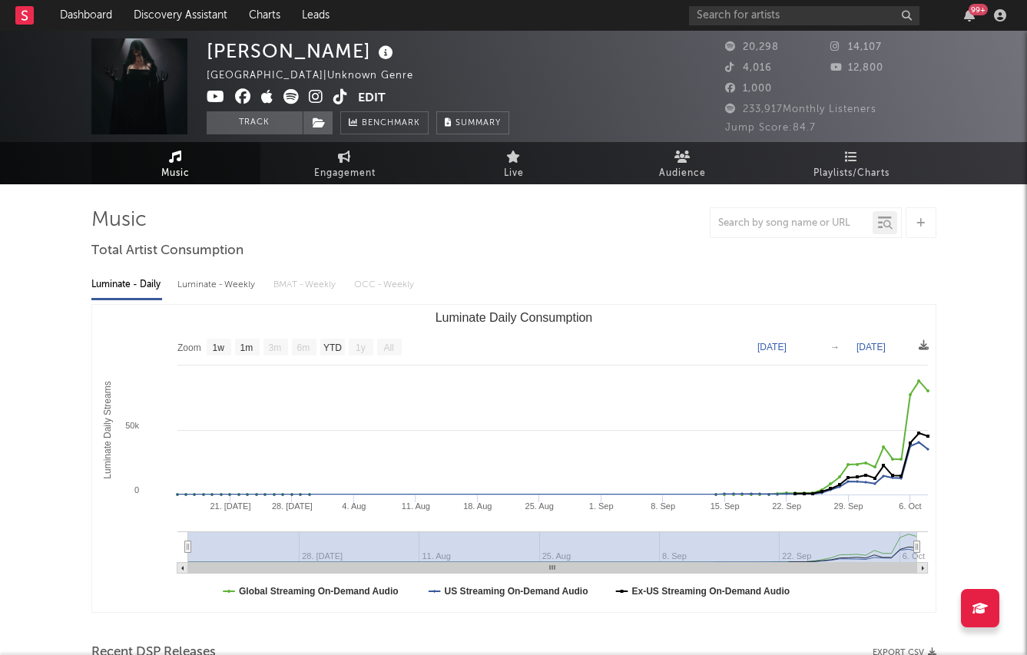
select select "1w"
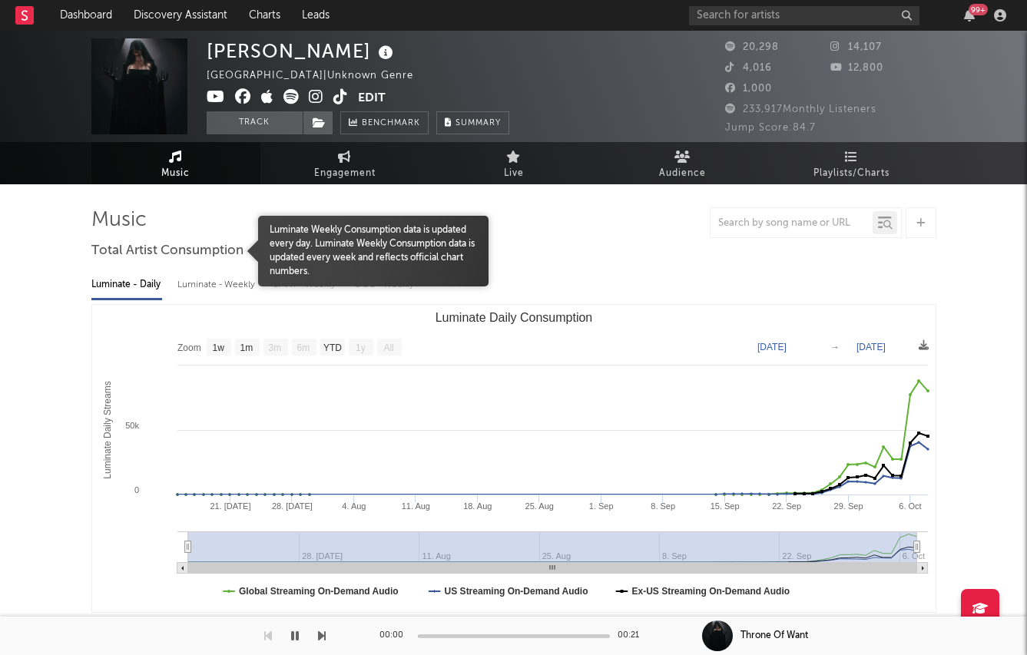
click at [206, 277] on div at bounding box center [174, 251] width 167 height 71
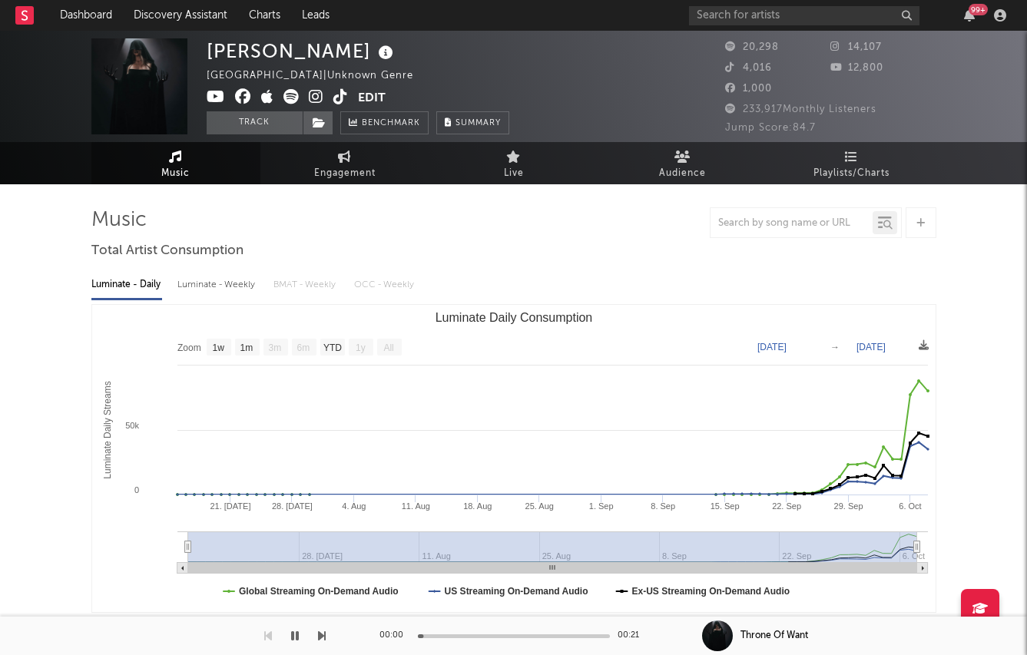
click at [239, 284] on div "Luminate - Weekly" at bounding box center [217, 285] width 81 height 26
select select "1w"
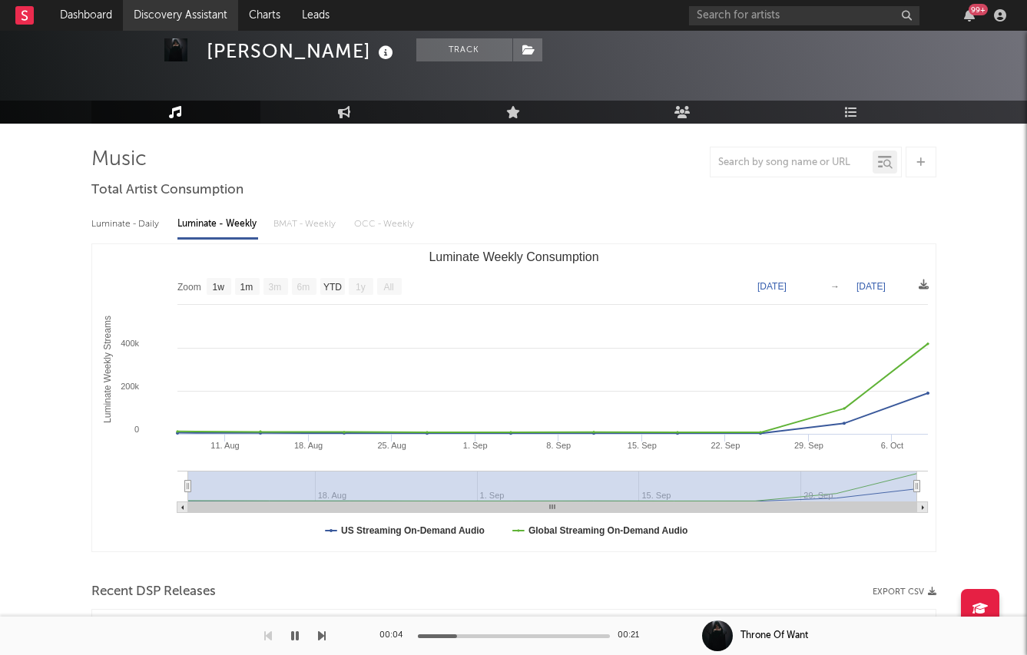
scroll to position [12, 0]
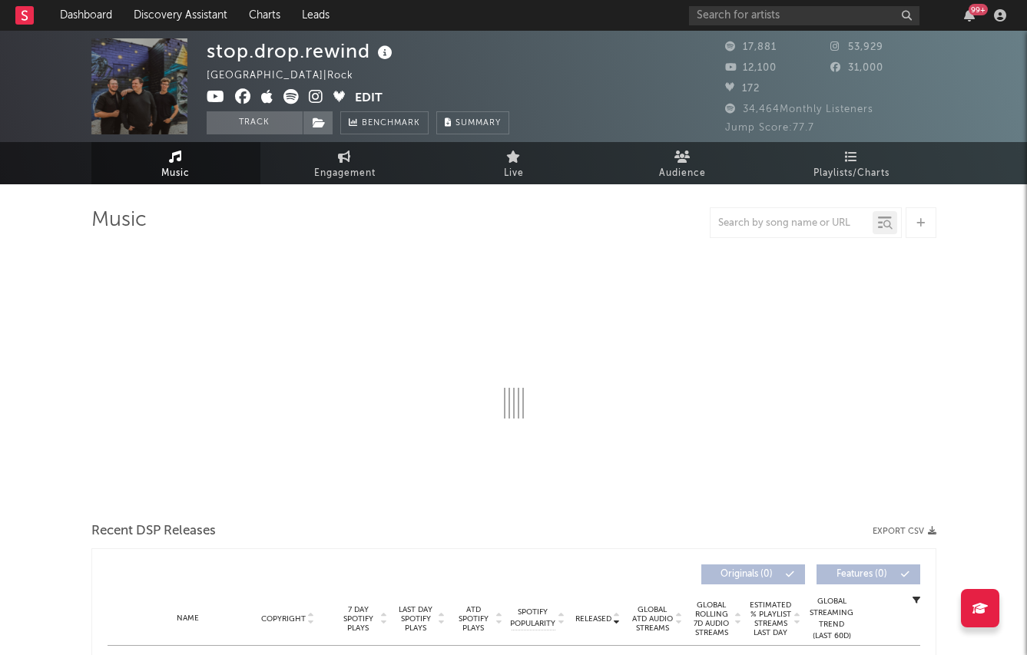
select select "6m"
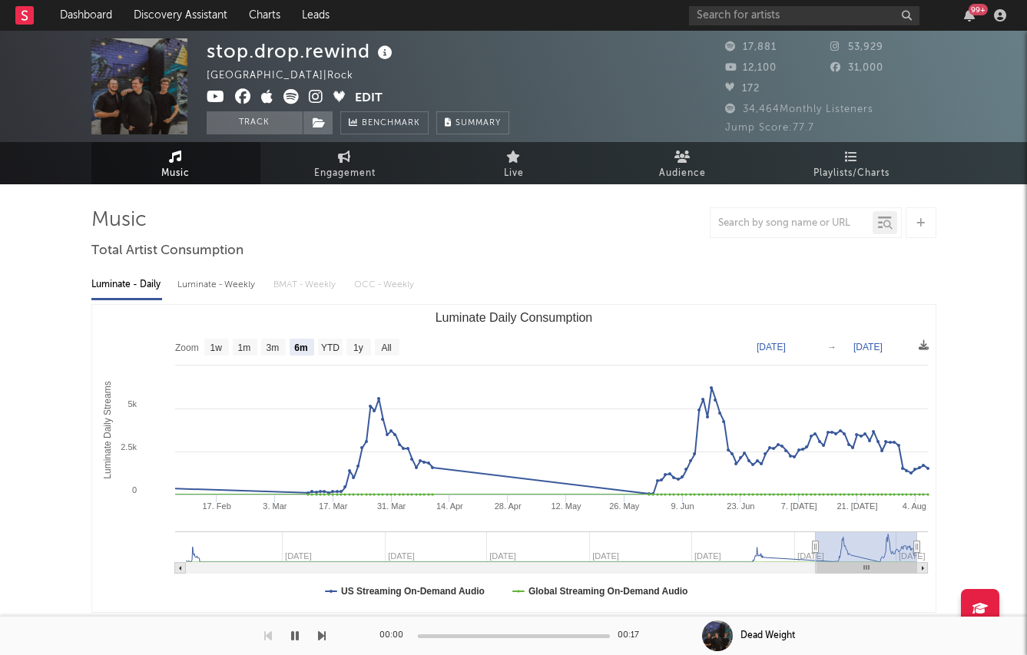
click at [194, 280] on div "Luminate - Weekly" at bounding box center [217, 285] width 81 height 26
select select "6m"
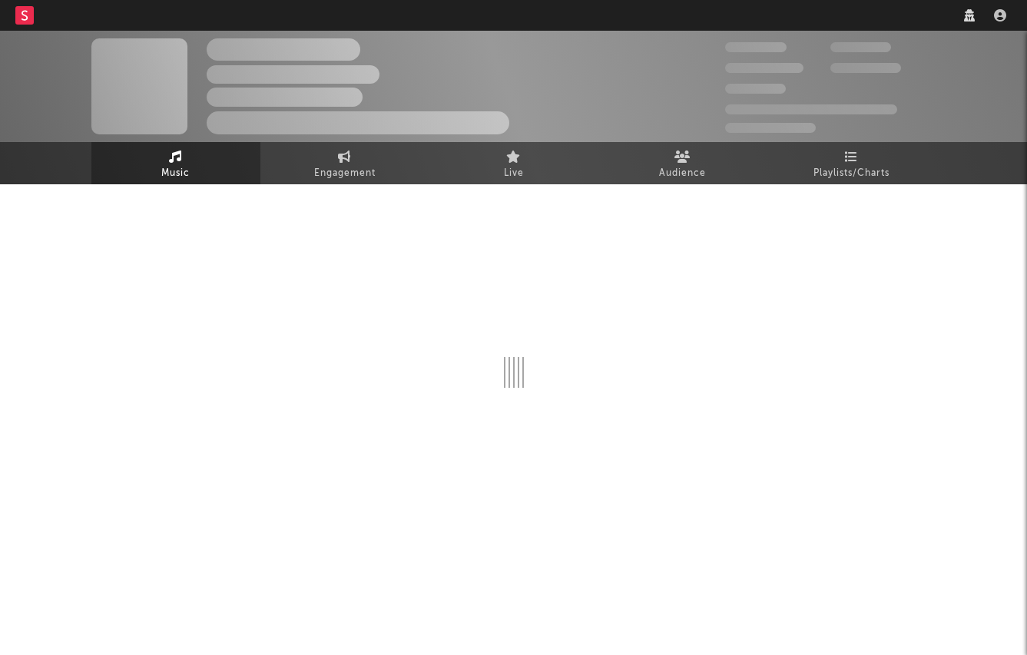
select select "1w"
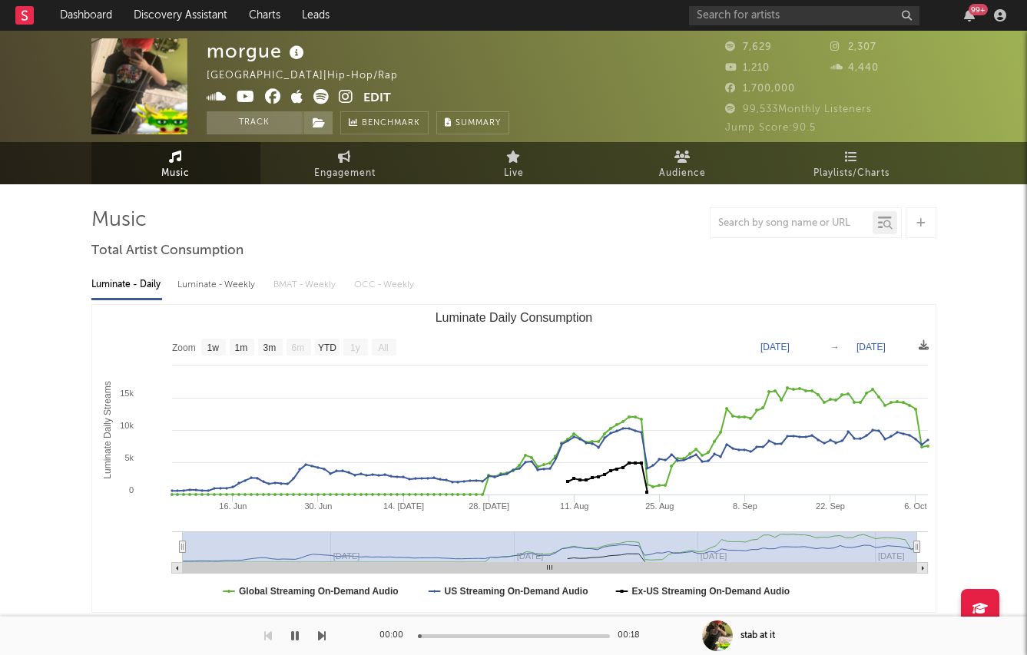
click at [211, 290] on div "Luminate - Weekly" at bounding box center [217, 285] width 81 height 26
select select "6m"
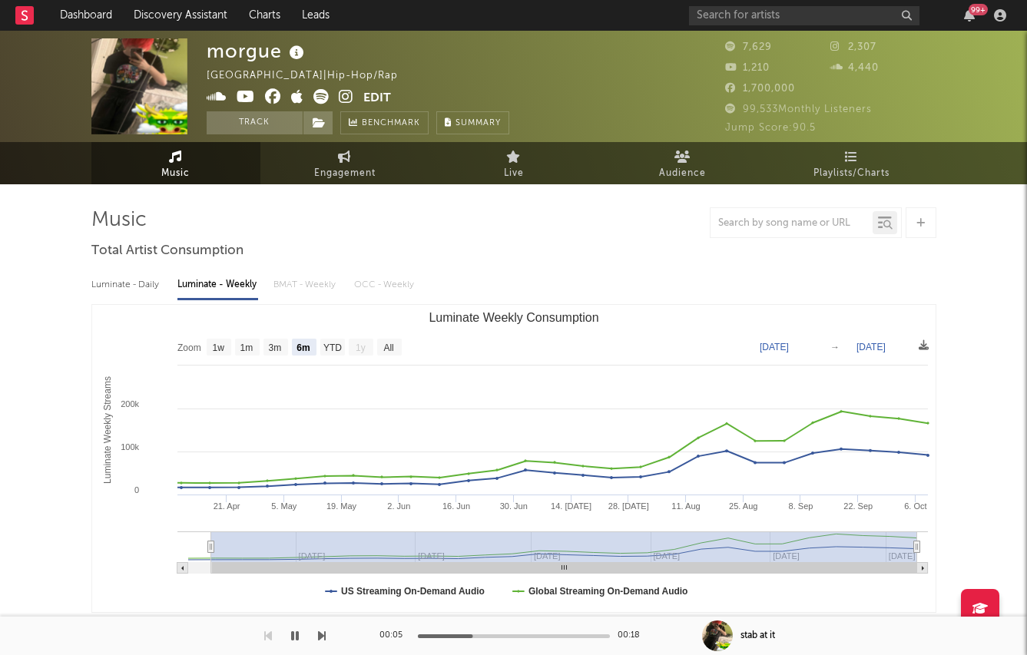
click at [347, 95] on icon at bounding box center [346, 96] width 15 height 15
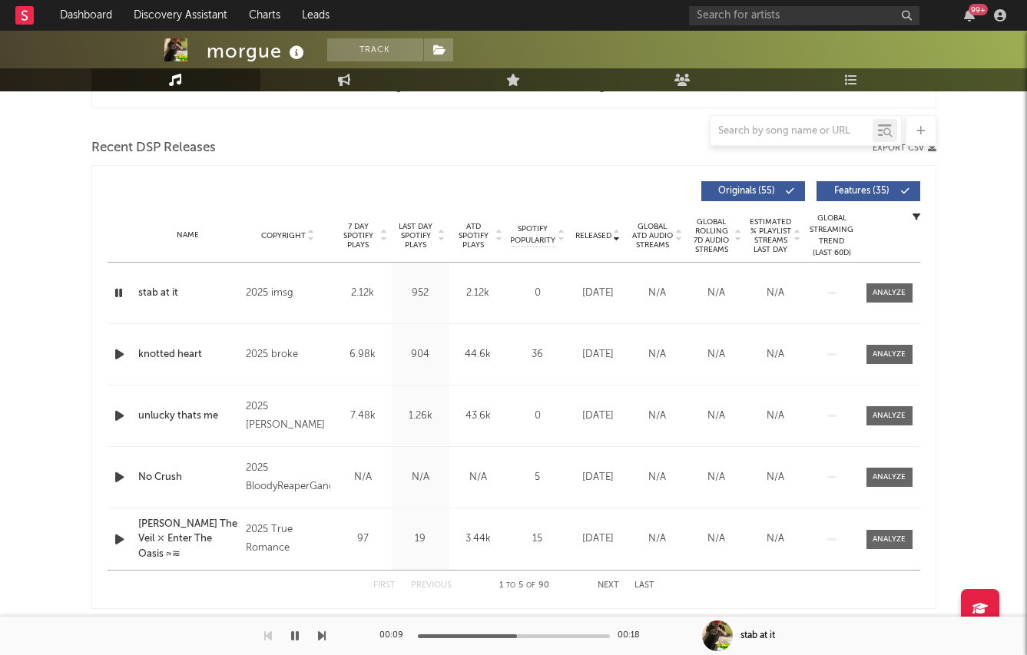
scroll to position [399, 0]
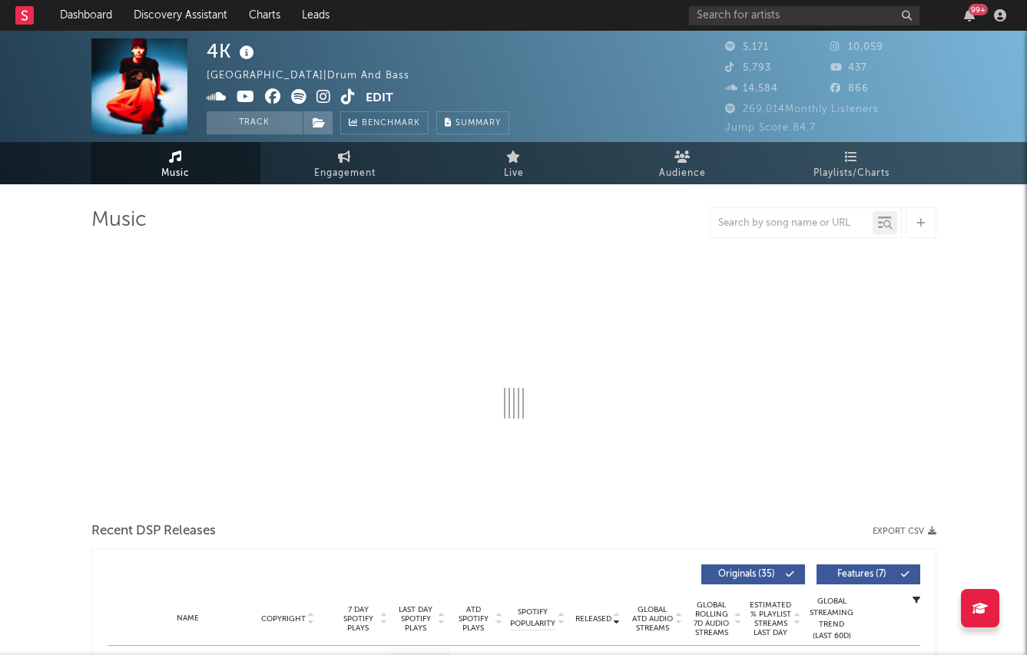
select select "6m"
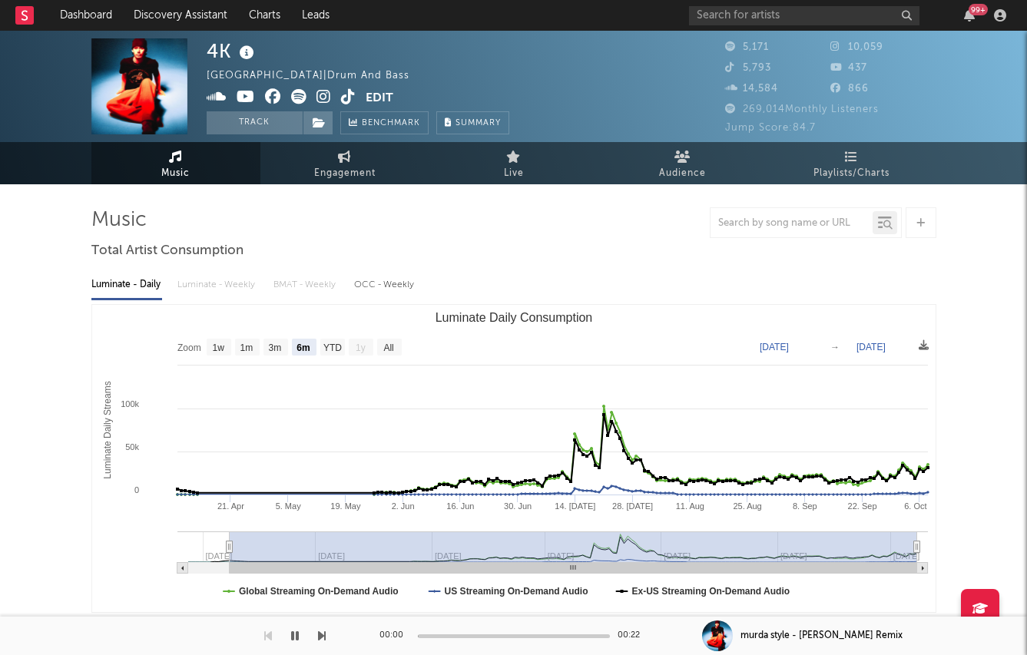
click at [216, 290] on div "Luminate - Daily Luminate - Weekly BMAT - Weekly OCC - Weekly" at bounding box center [513, 285] width 845 height 26
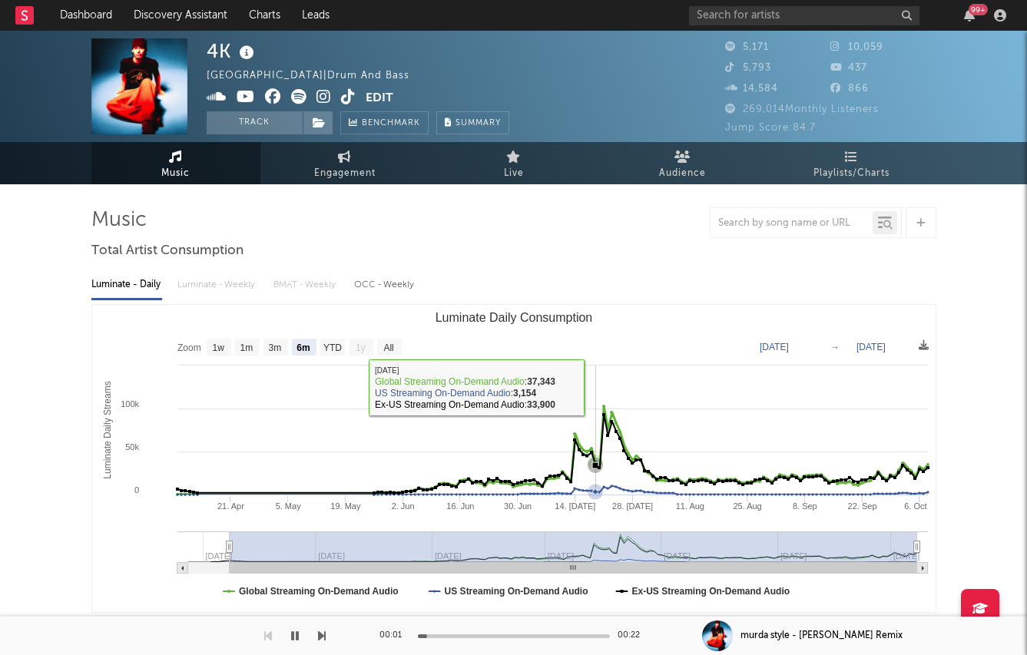
scroll to position [509, 0]
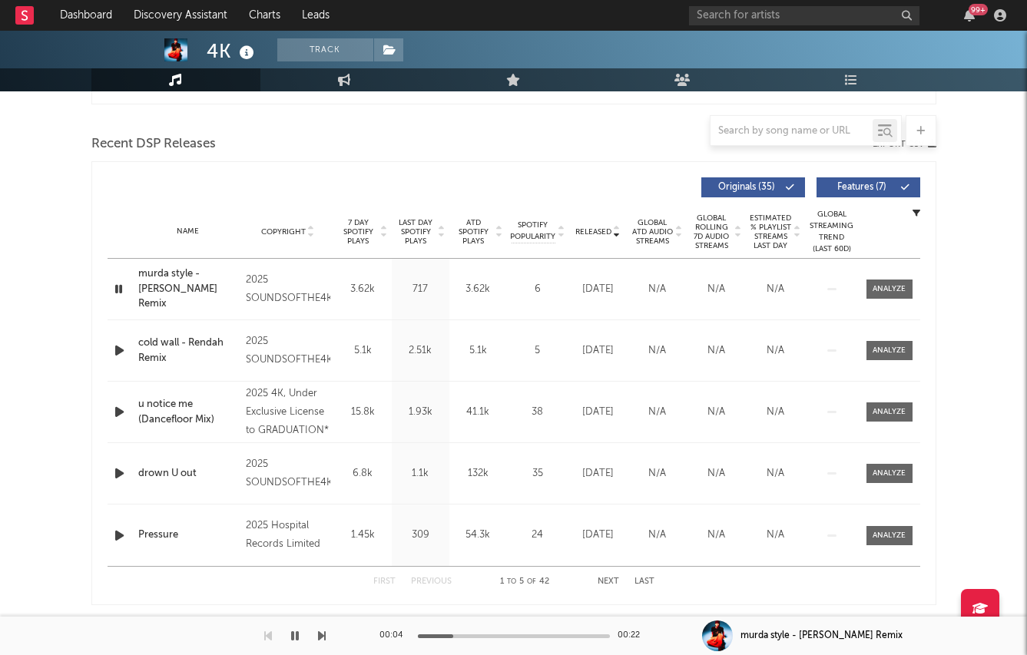
click at [111, 484] on div "Name drown U out Copyright 2025 SOUNDSOFTHE4K Label SOUNDSOFTHE4K Album Names d…" at bounding box center [514, 473] width 813 height 61
click at [112, 476] on icon "button" at bounding box center [119, 473] width 16 height 19
click at [123, 534] on icon "button" at bounding box center [119, 535] width 16 height 19
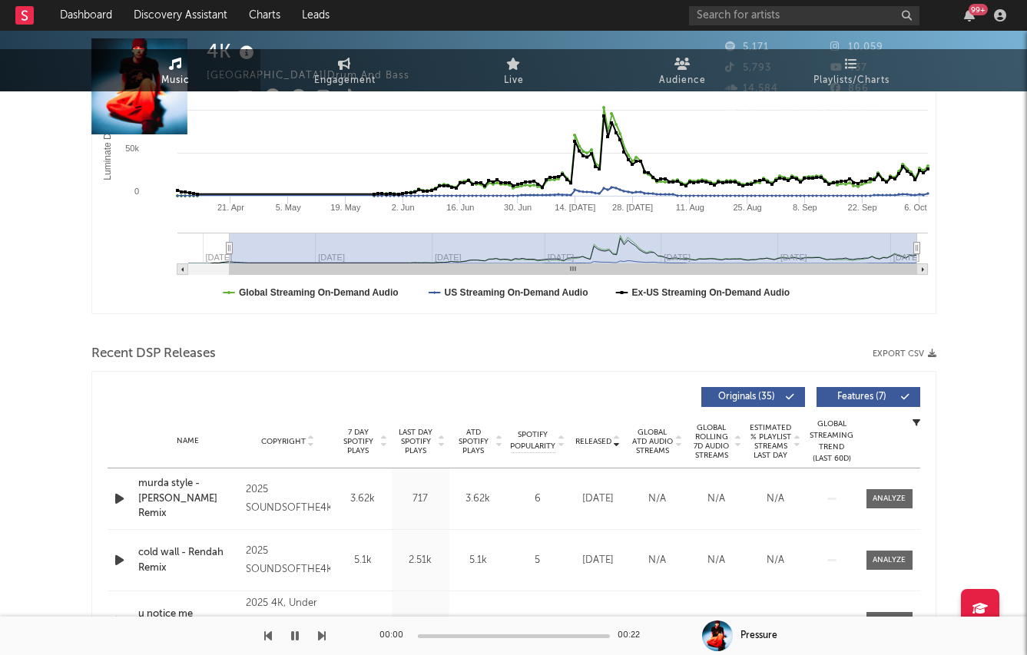
scroll to position [0, 0]
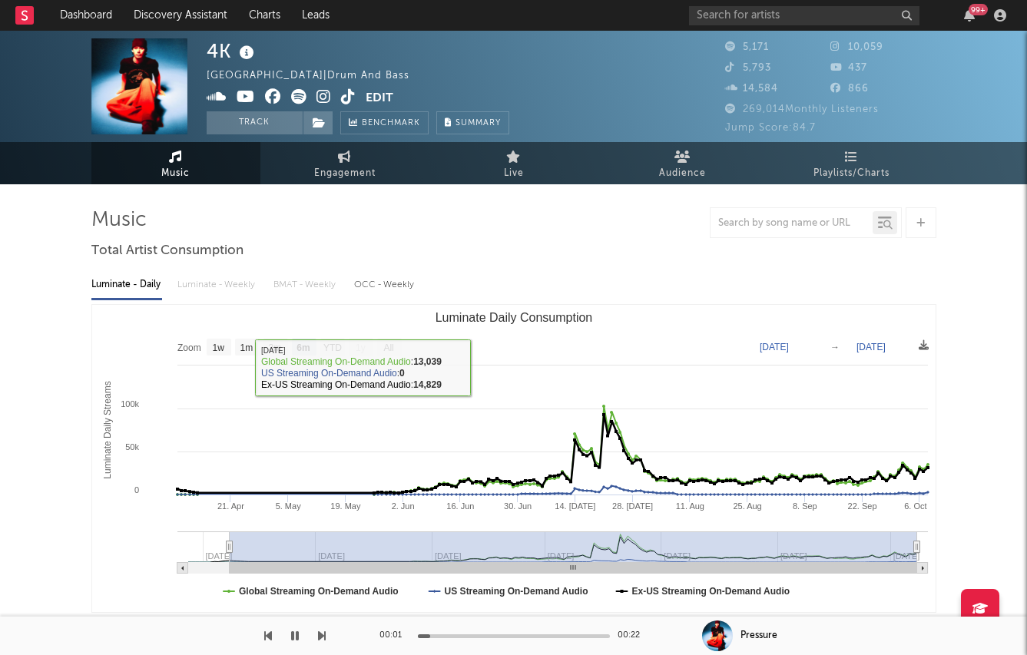
click at [377, 287] on div "OCC - Weekly" at bounding box center [384, 285] width 61 height 26
select select "1w"
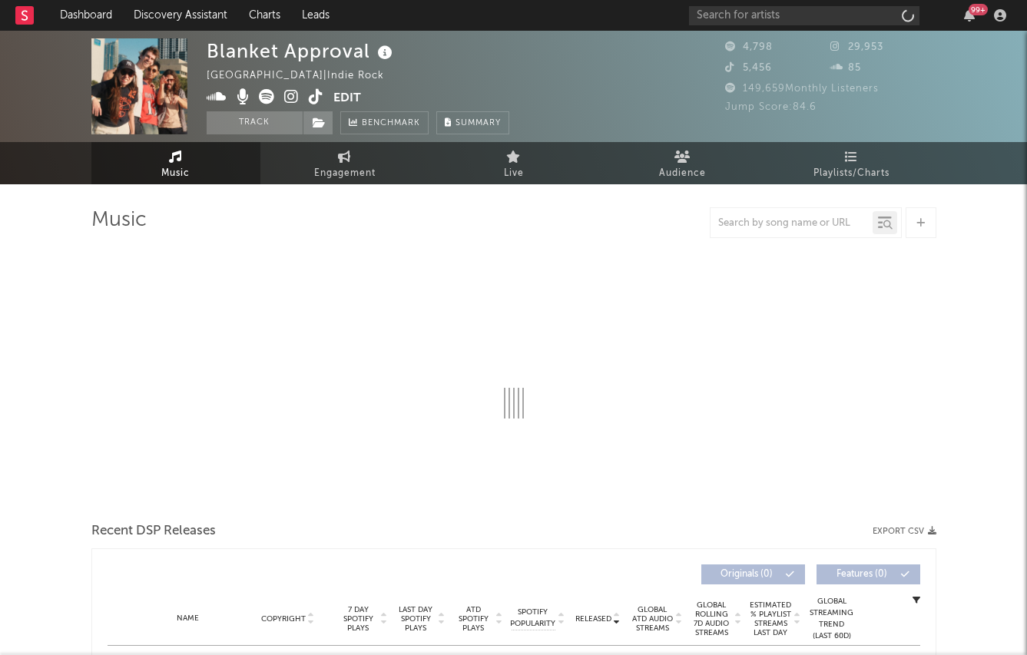
select select "1w"
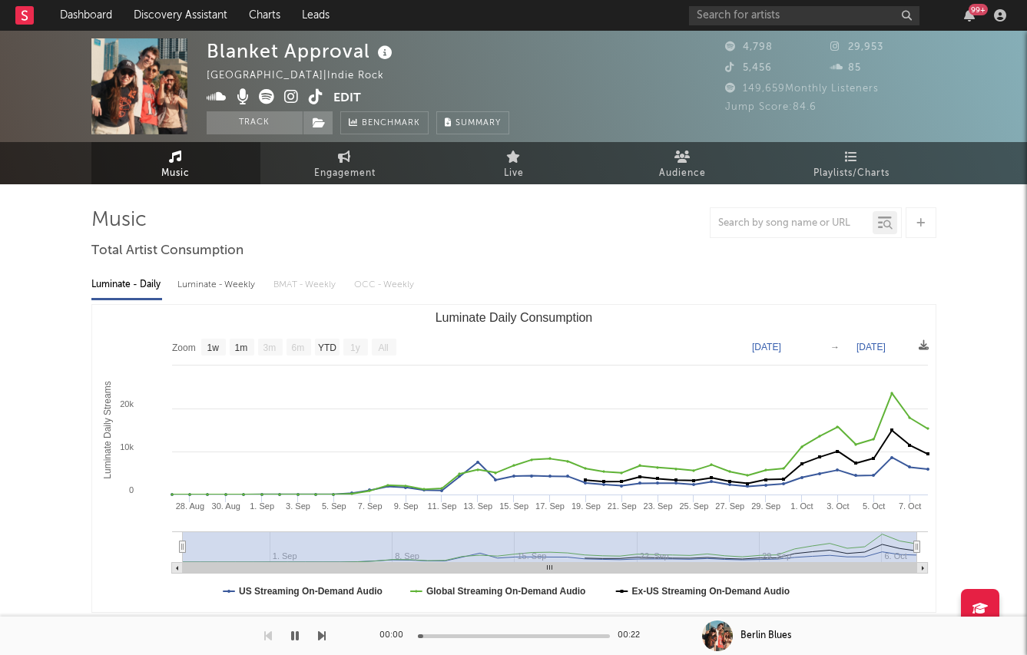
click at [228, 281] on div "Luminate - Weekly" at bounding box center [217, 285] width 81 height 26
select select "1w"
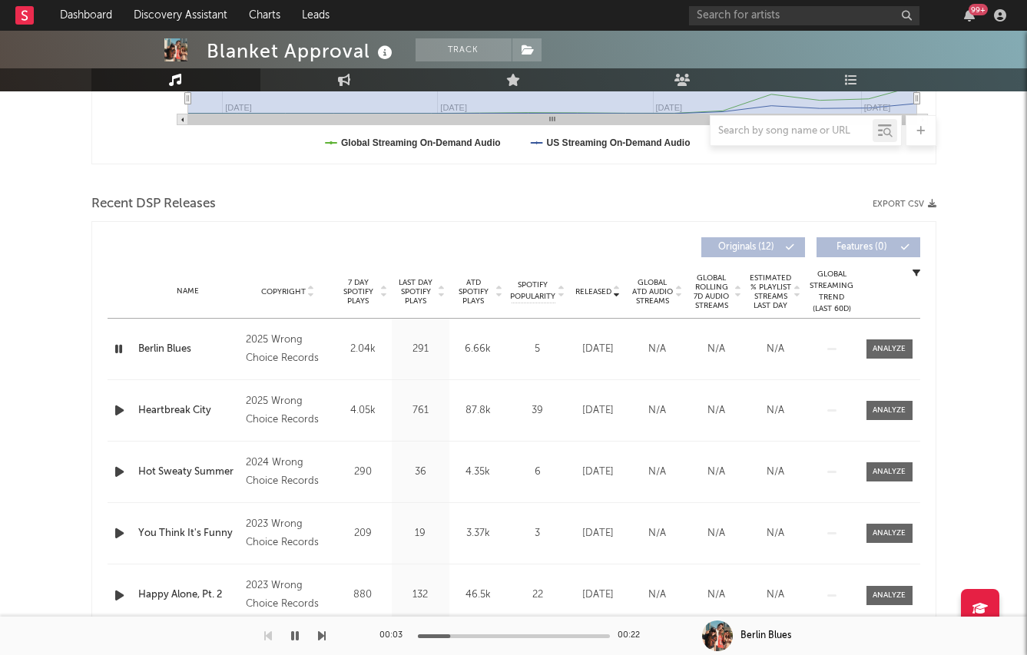
scroll to position [442, 0]
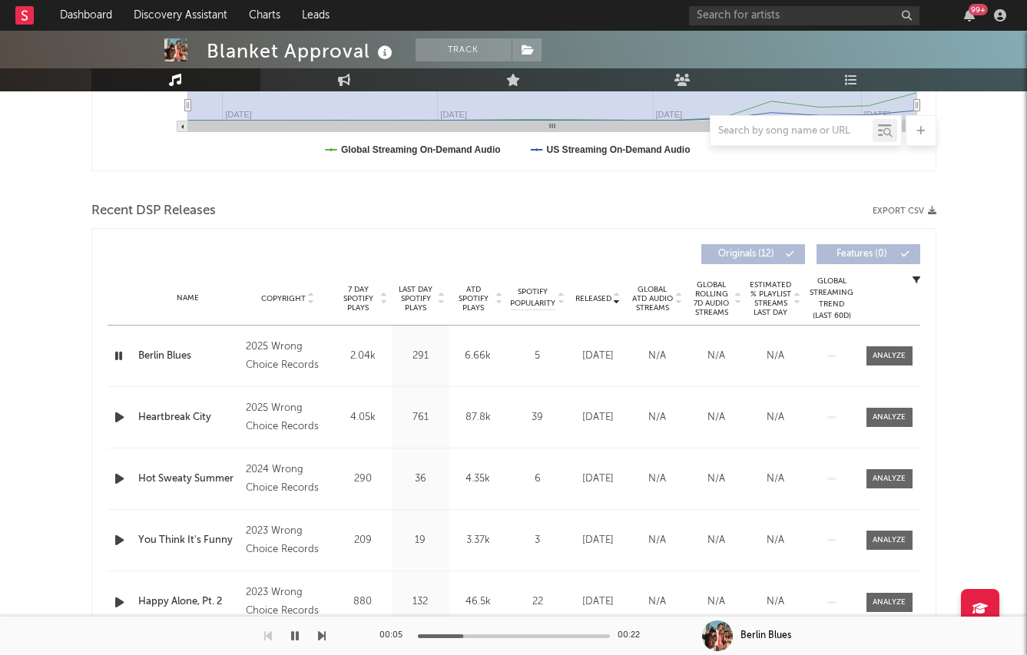
click at [426, 303] on span "Last Day Spotify Plays" at bounding box center [416, 299] width 41 height 28
click at [598, 294] on span "Released" at bounding box center [593, 298] width 36 height 9
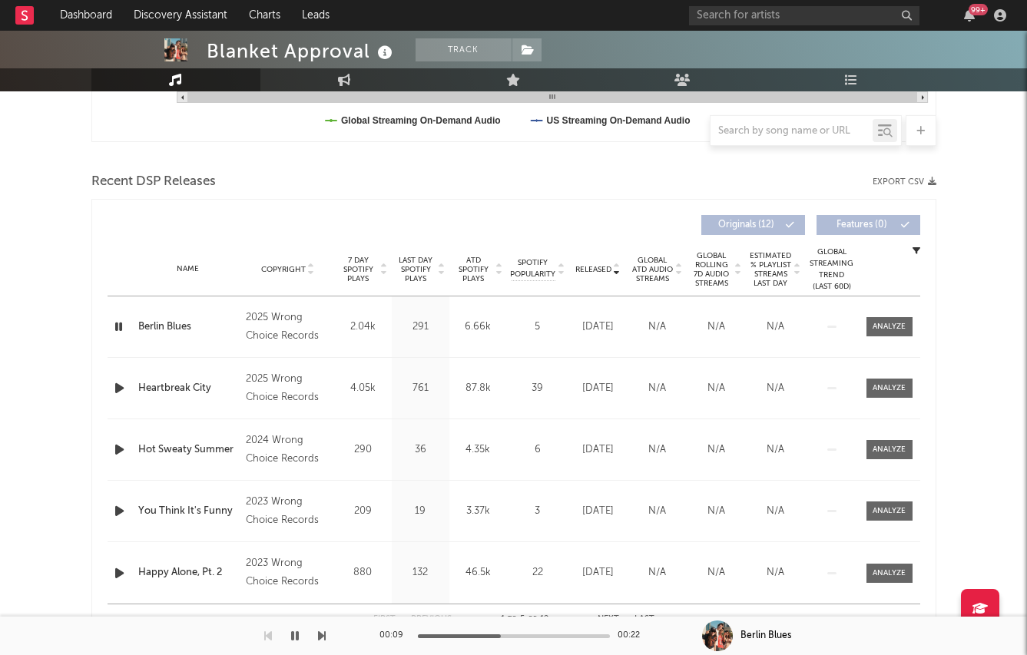
scroll to position [476, 0]
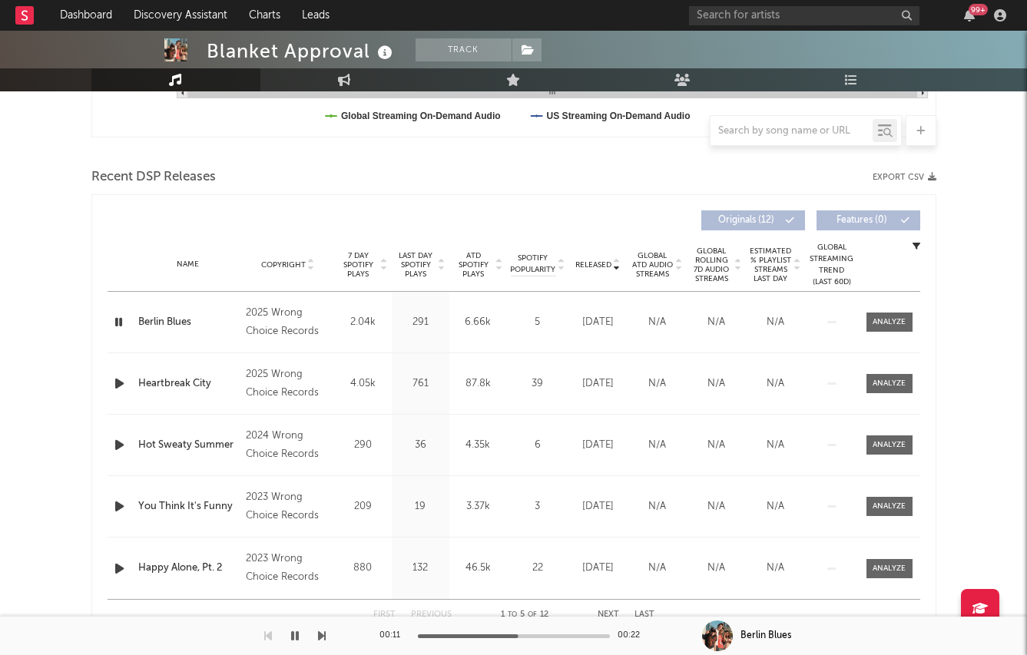
click at [417, 264] on span "Last Day Spotify Plays" at bounding box center [416, 265] width 41 height 28
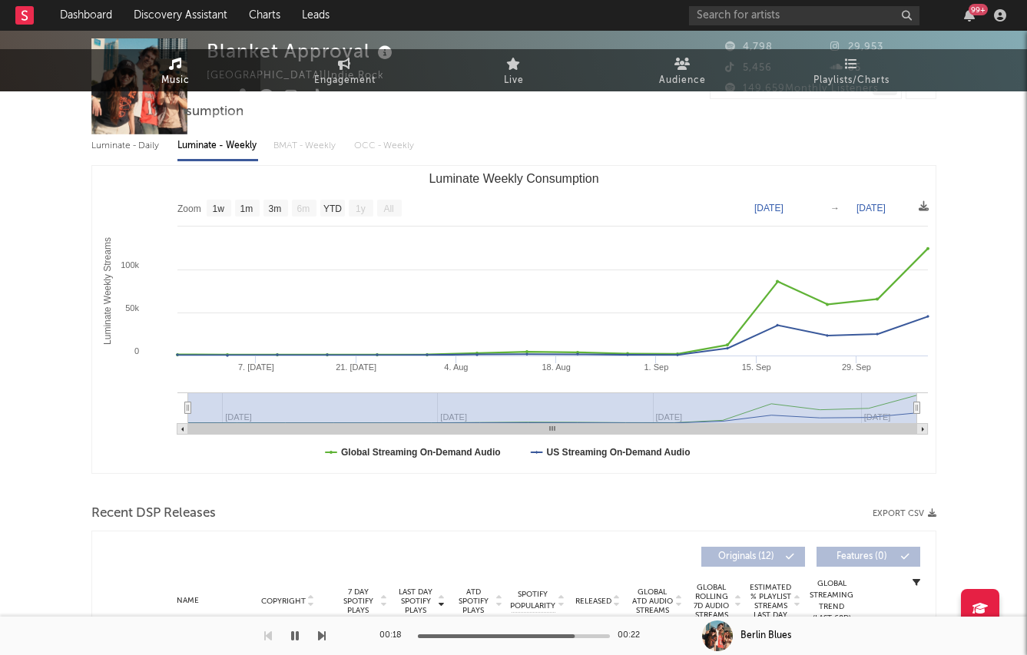
scroll to position [0, 0]
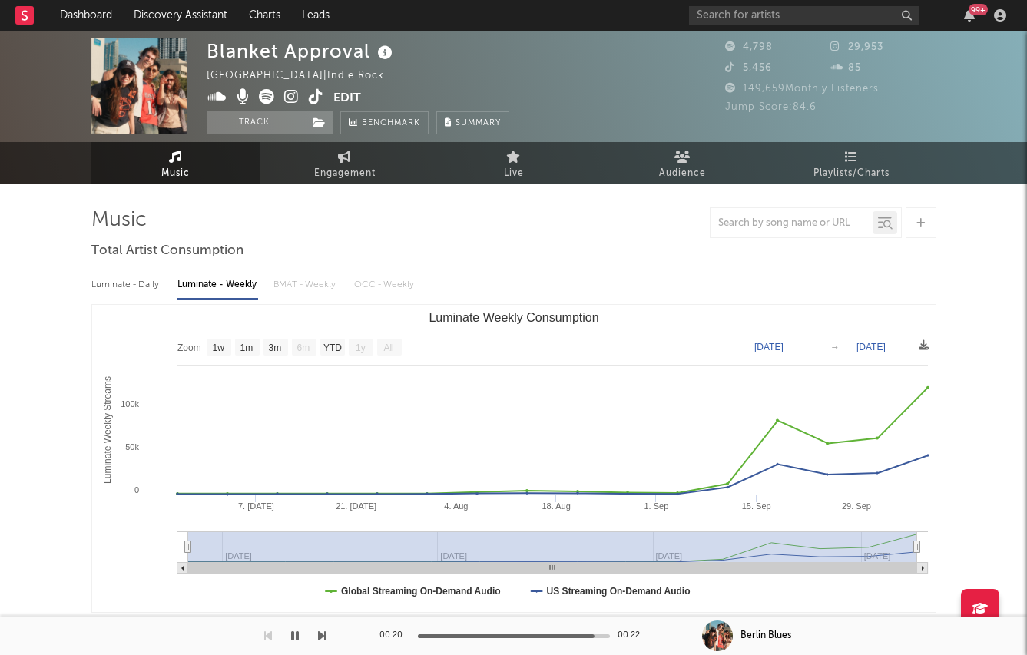
click at [290, 95] on icon at bounding box center [291, 96] width 15 height 15
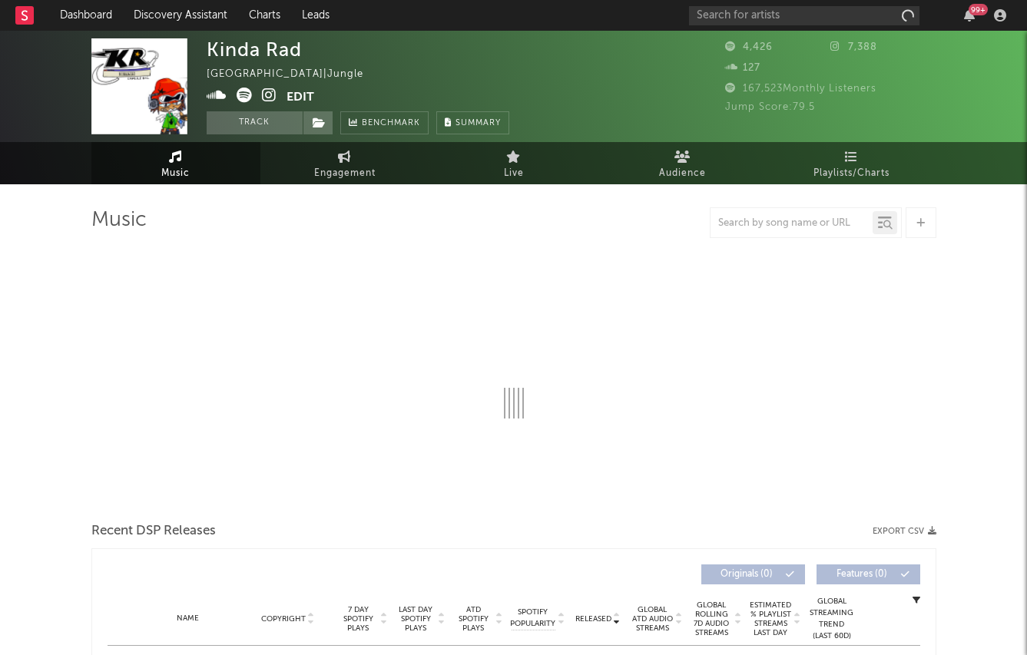
select select "6m"
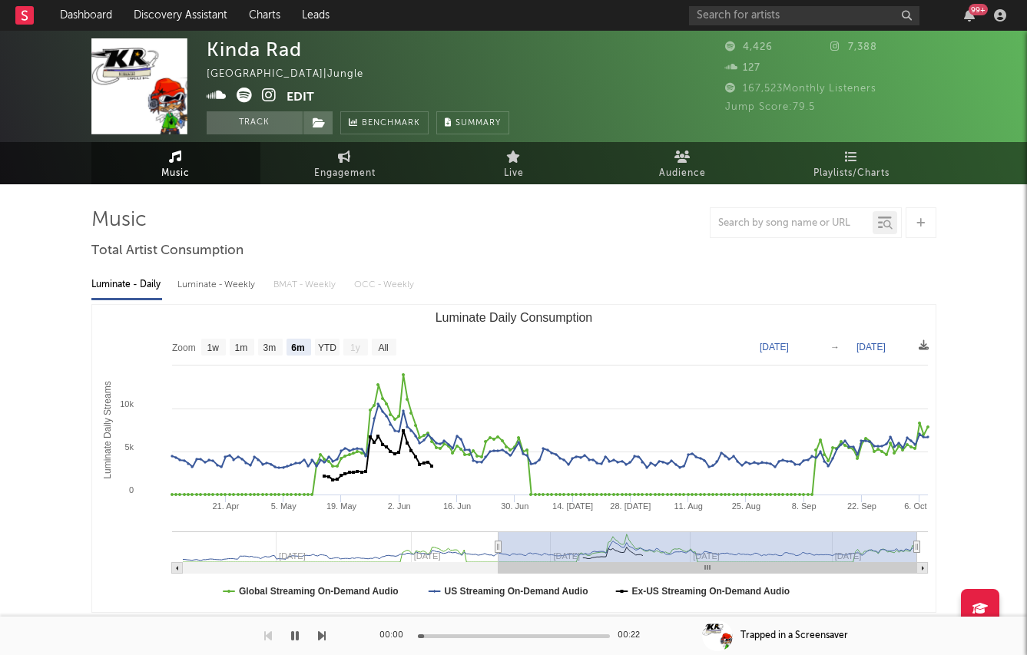
click at [191, 287] on div "Luminate - Weekly" at bounding box center [217, 285] width 81 height 26
select select "6m"
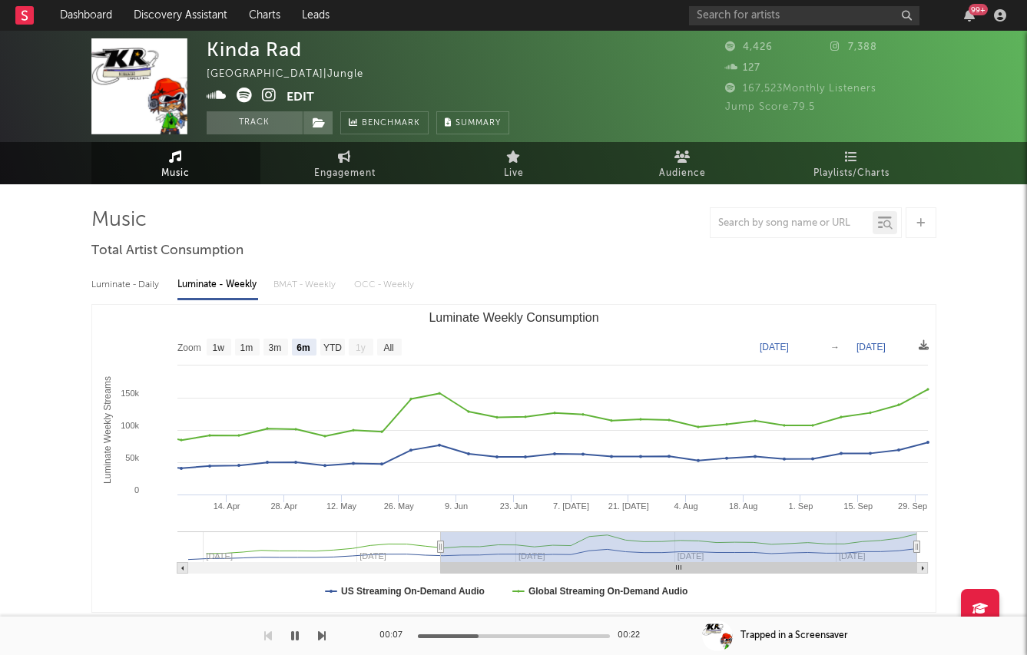
click at [267, 102] on icon at bounding box center [269, 95] width 15 height 15
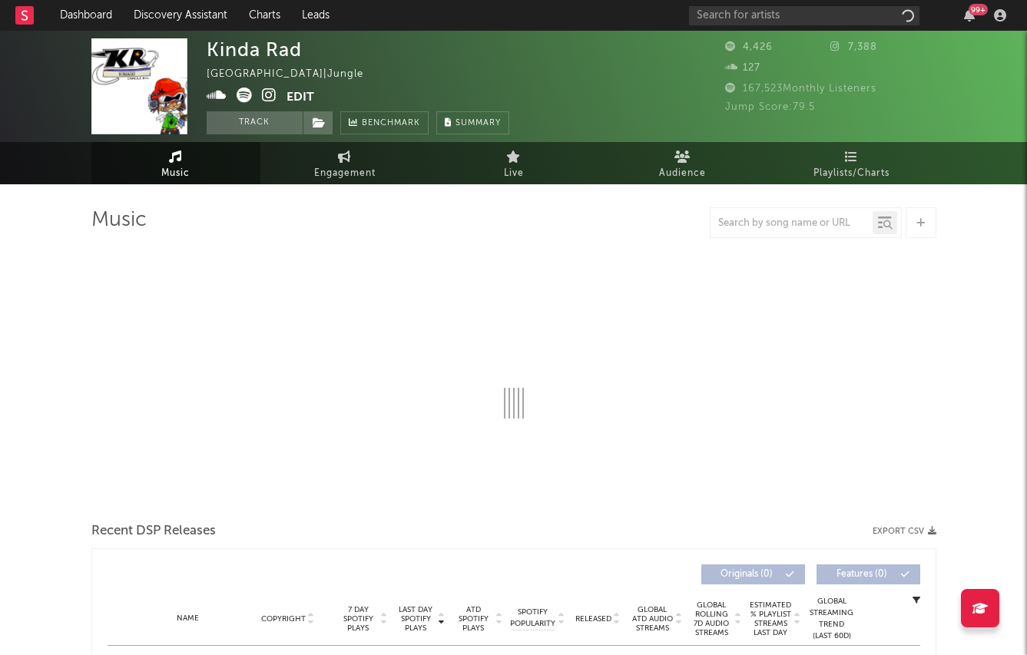
select select "6m"
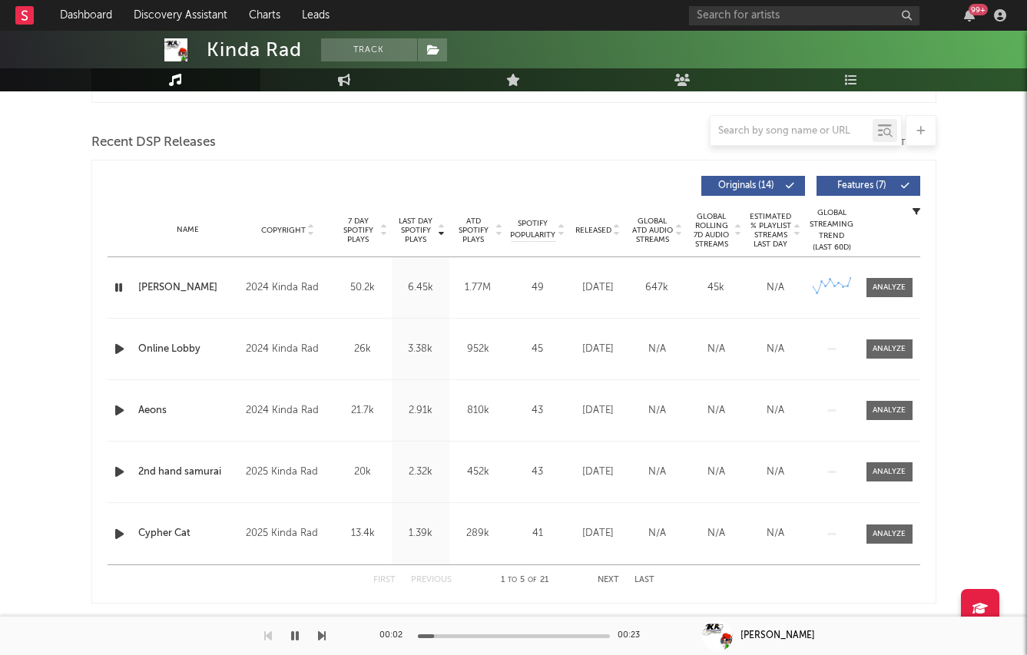
scroll to position [511, 0]
click at [587, 235] on div "Name Copyright Label Album Names Composer Names 7 Day Spotify Plays Last Day Sp…" at bounding box center [514, 230] width 813 height 54
click at [587, 230] on span "Released" at bounding box center [593, 229] width 36 height 9
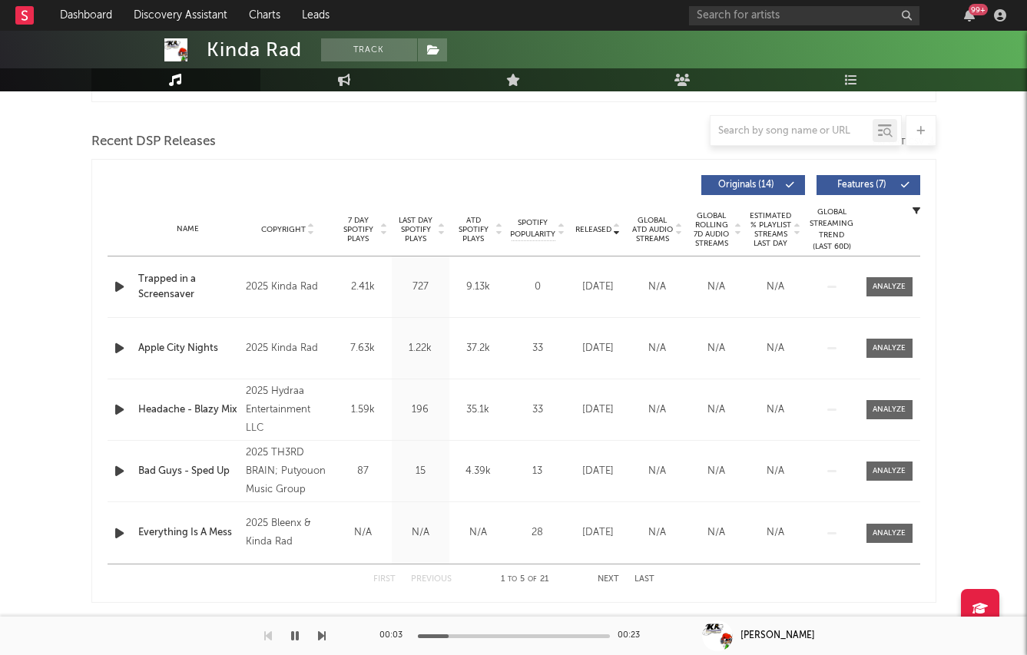
click at [127, 284] on icon "button" at bounding box center [119, 286] width 16 height 19
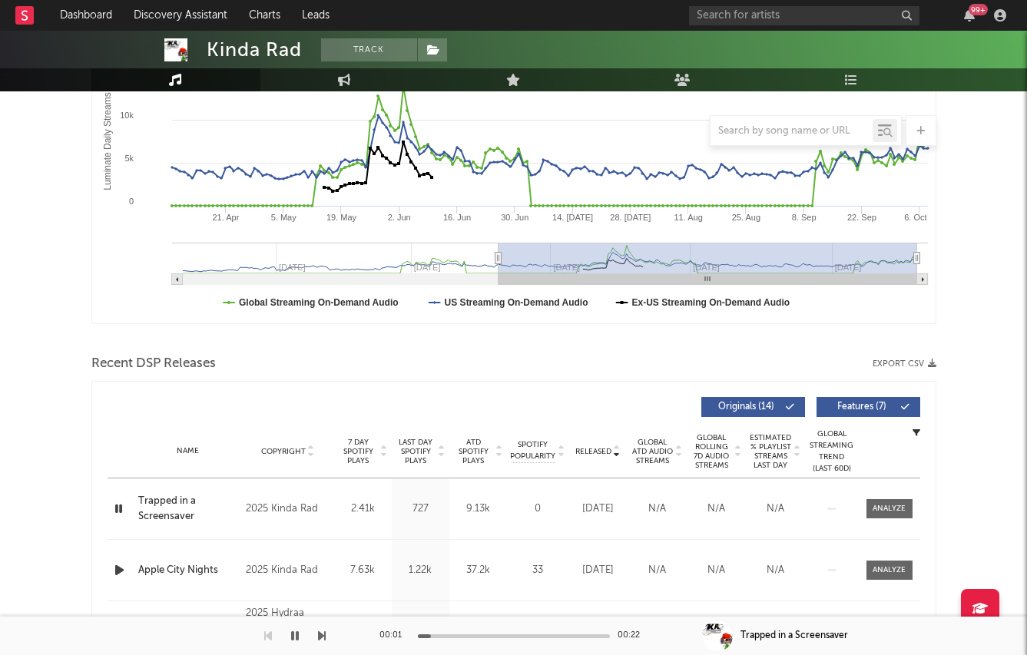
scroll to position [0, 0]
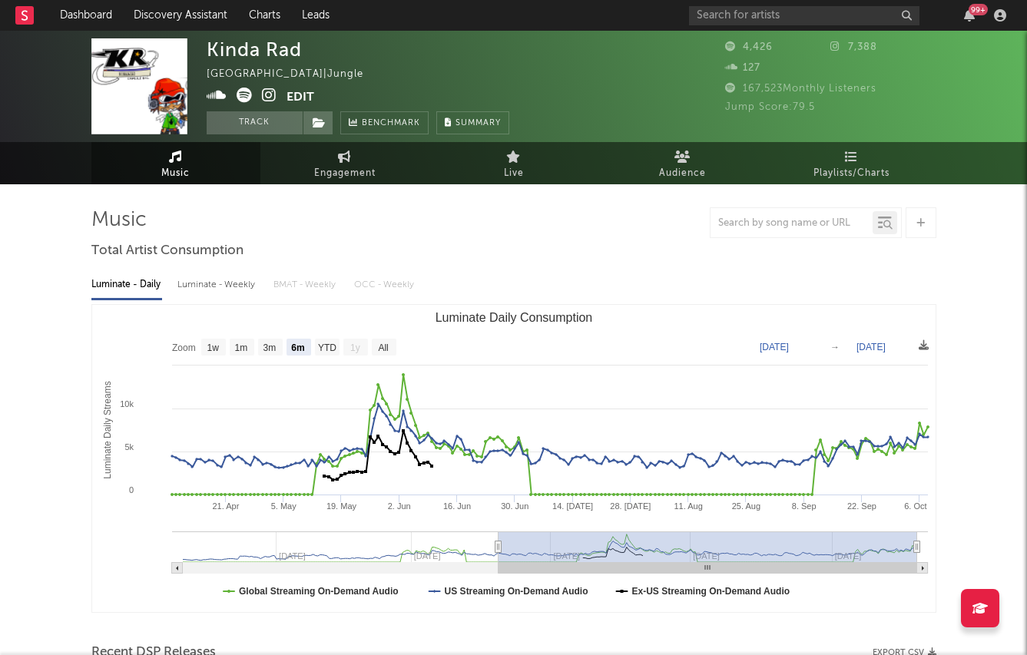
click at [267, 98] on icon at bounding box center [269, 95] width 15 height 15
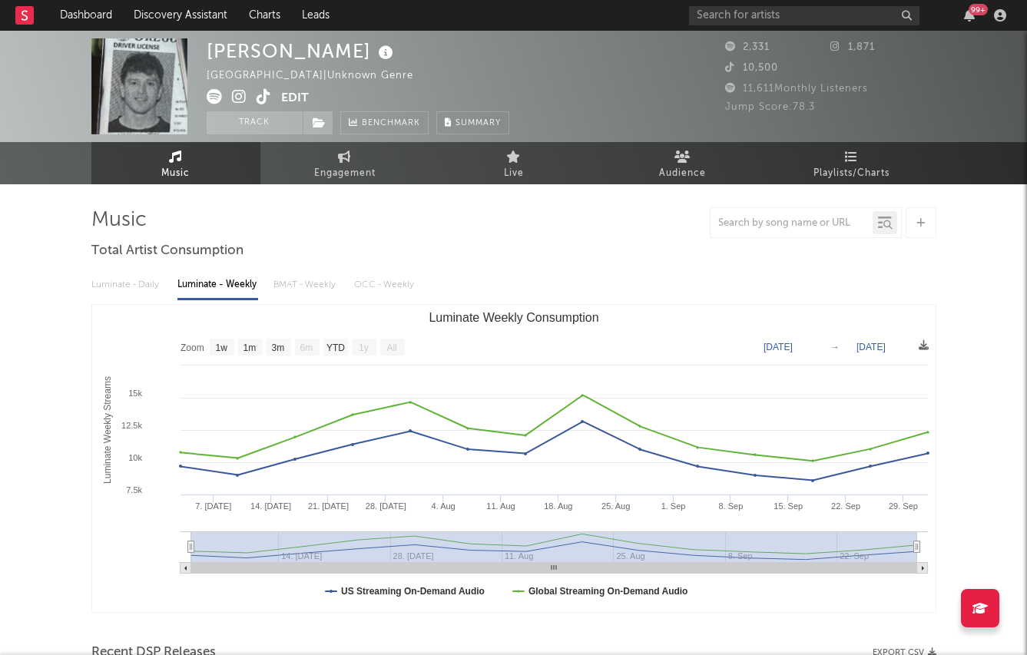
select select "1w"
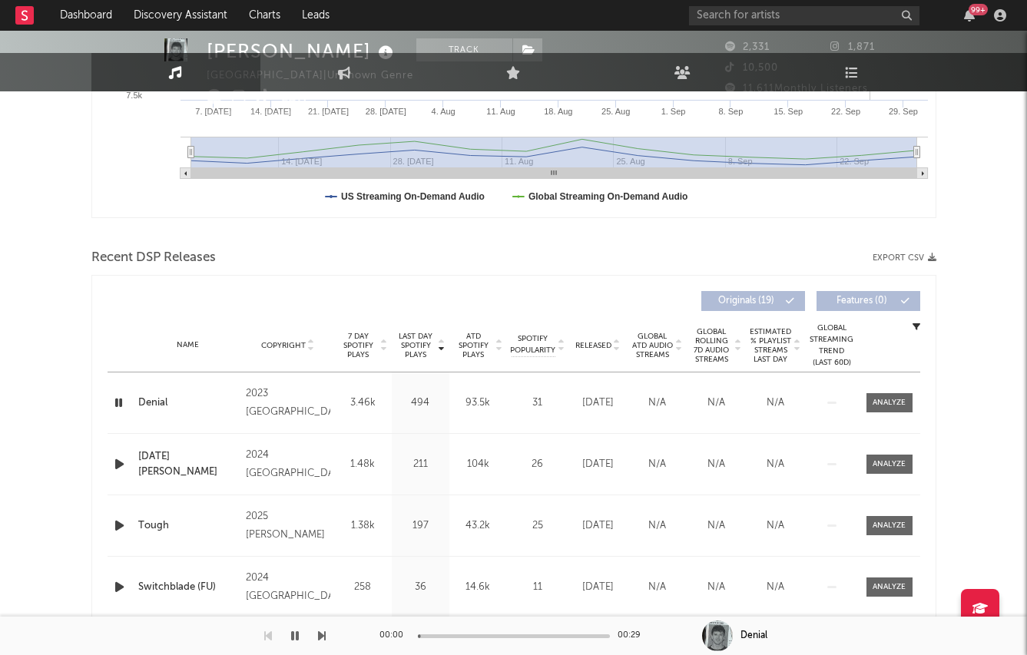
scroll to position [416, 0]
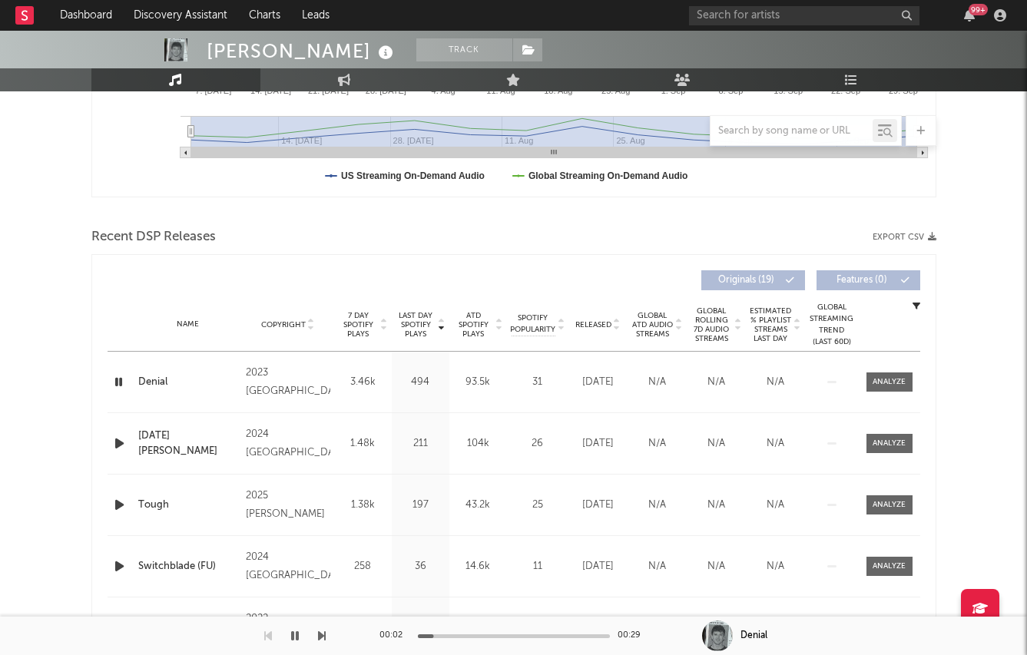
click at [592, 316] on body "Dashboard Discovery Assistant Charts Leads 99 + Notifications Settings Mark all…" at bounding box center [513, 400] width 1027 height 1570
click at [592, 324] on span "Released" at bounding box center [593, 324] width 36 height 9
click at [121, 385] on icon "button" at bounding box center [119, 382] width 16 height 19
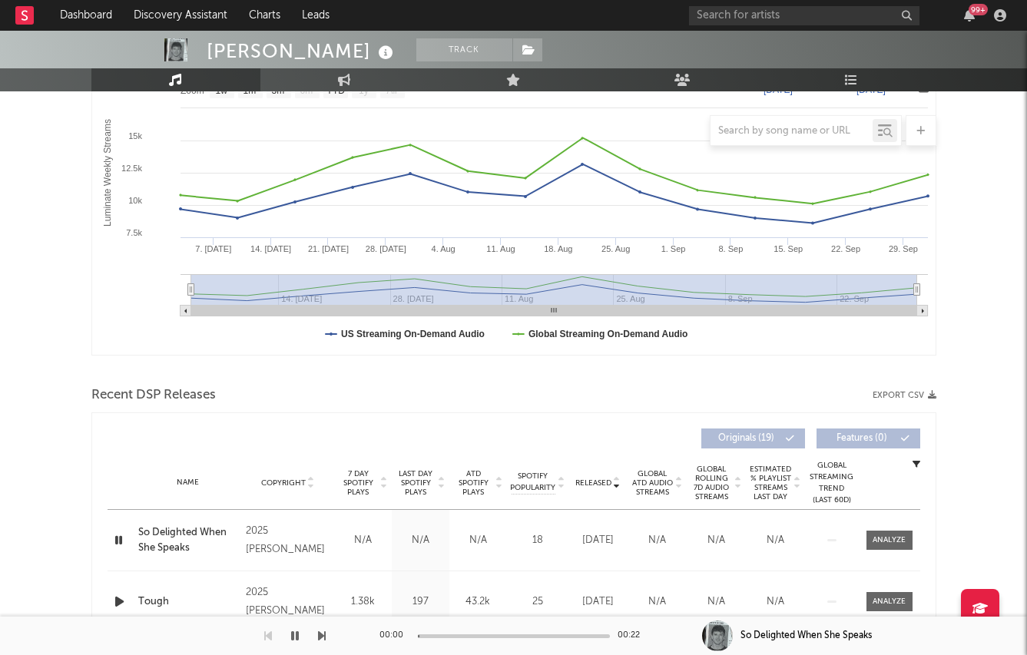
scroll to position [0, 0]
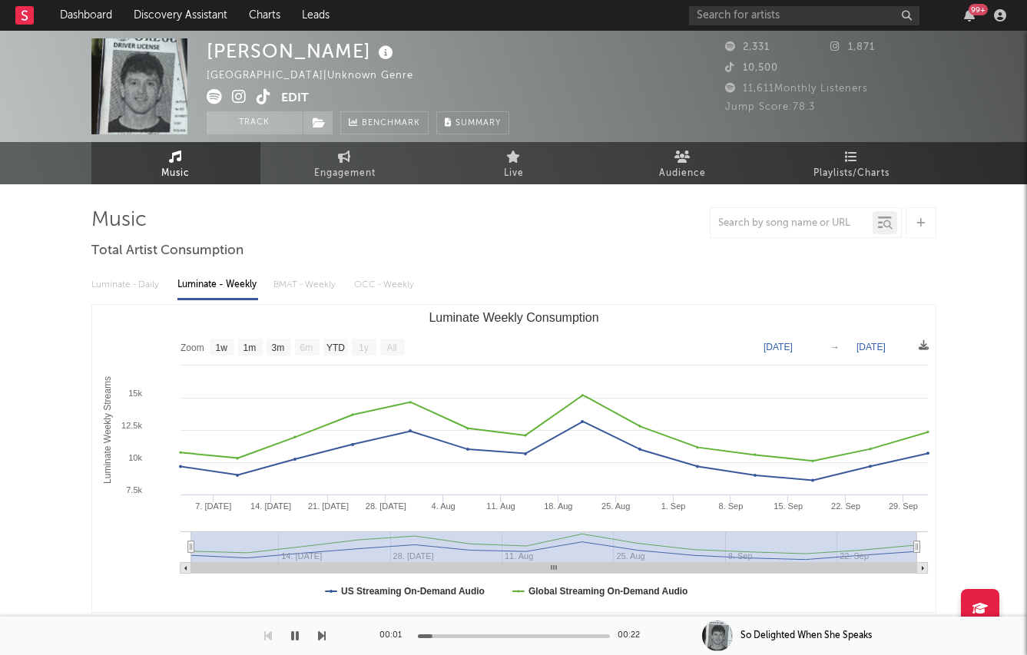
click at [234, 98] on icon at bounding box center [239, 96] width 15 height 15
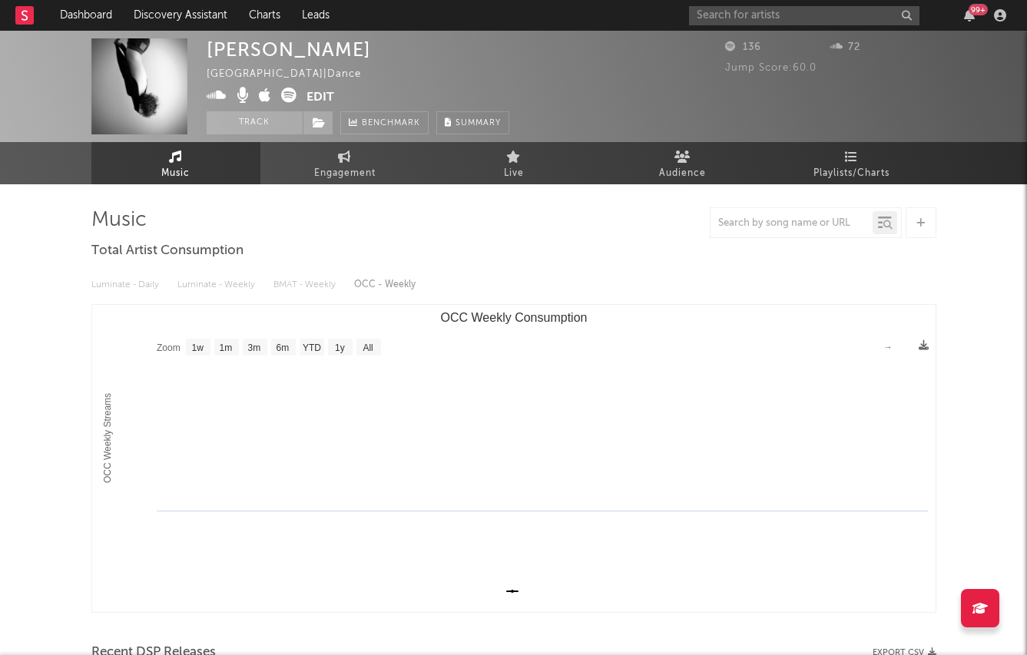
select select "1w"
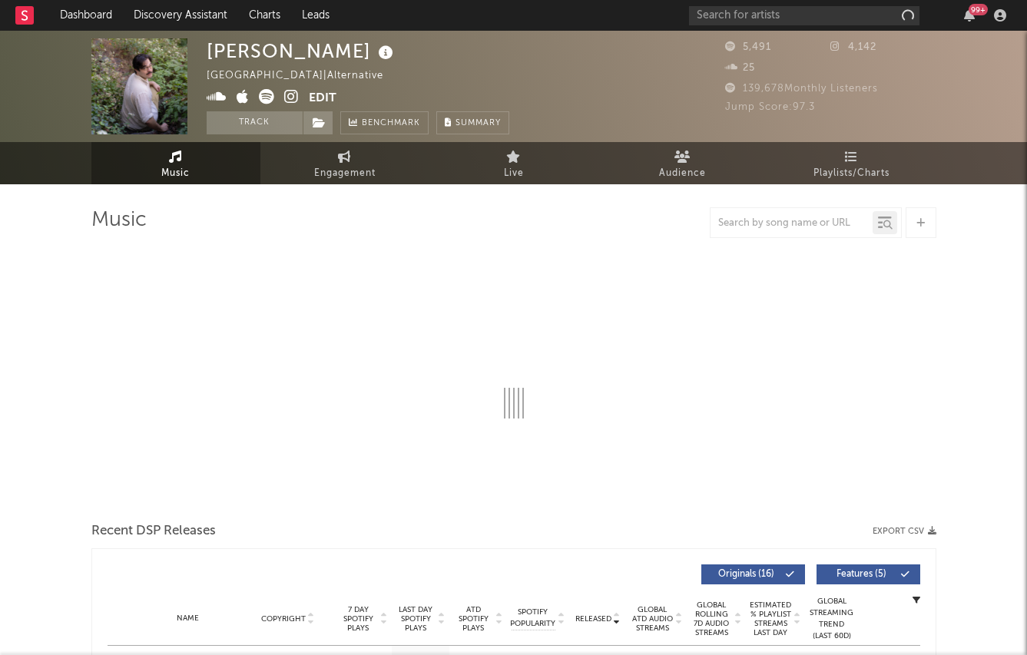
select select "1w"
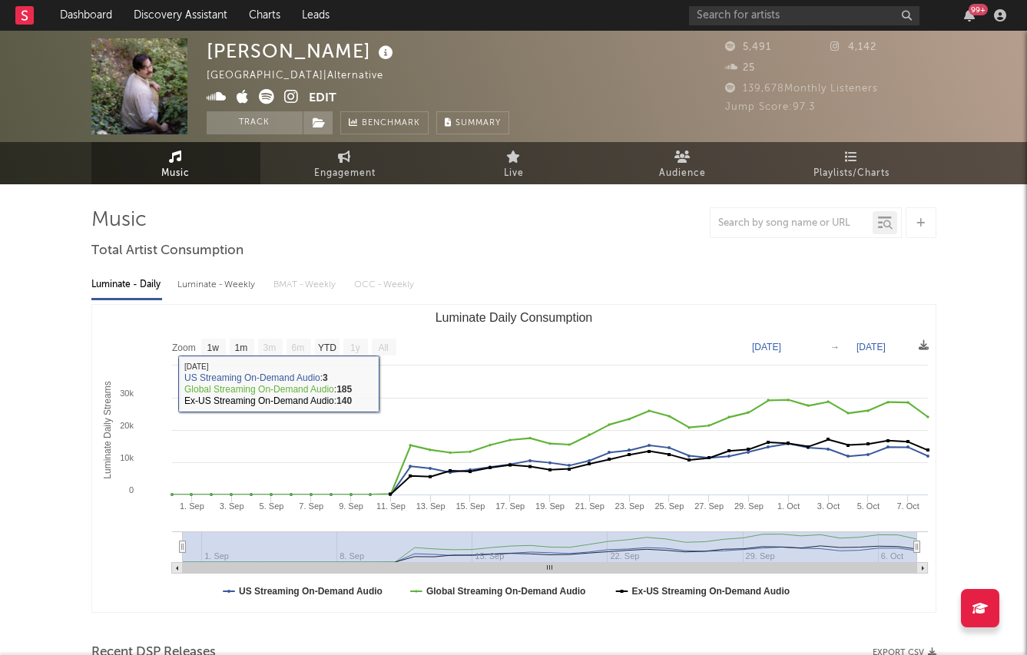
click at [212, 277] on div "Luminate - Weekly" at bounding box center [217, 285] width 81 height 26
select select "1w"
